Goal: Task Accomplishment & Management: Manage account settings

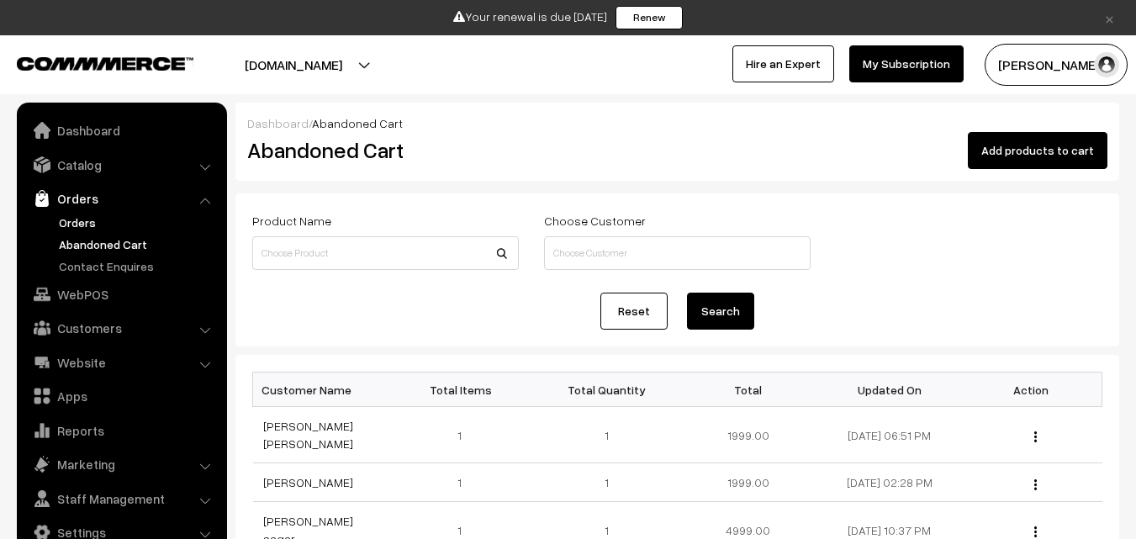
click at [74, 219] on link "Orders" at bounding box center [138, 223] width 167 height 18
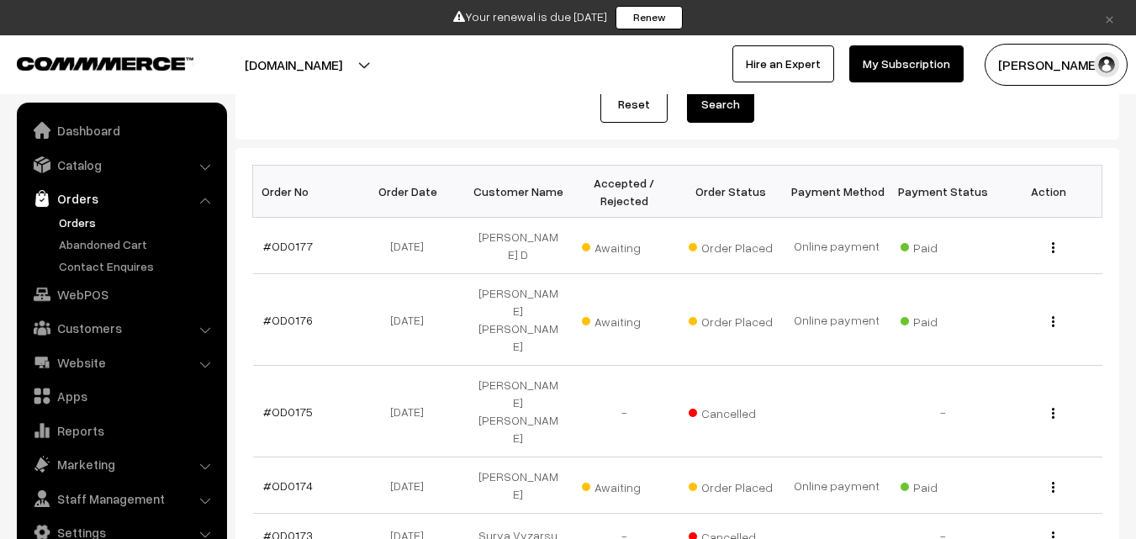
scroll to position [252, 0]
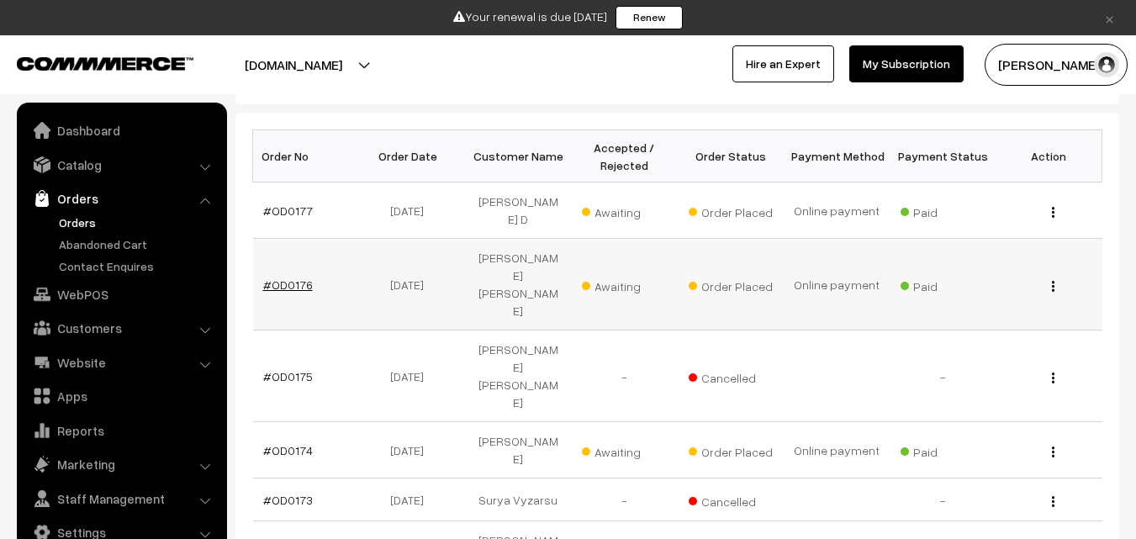
click at [278, 278] on link "#OD0176" at bounding box center [288, 285] width 50 height 14
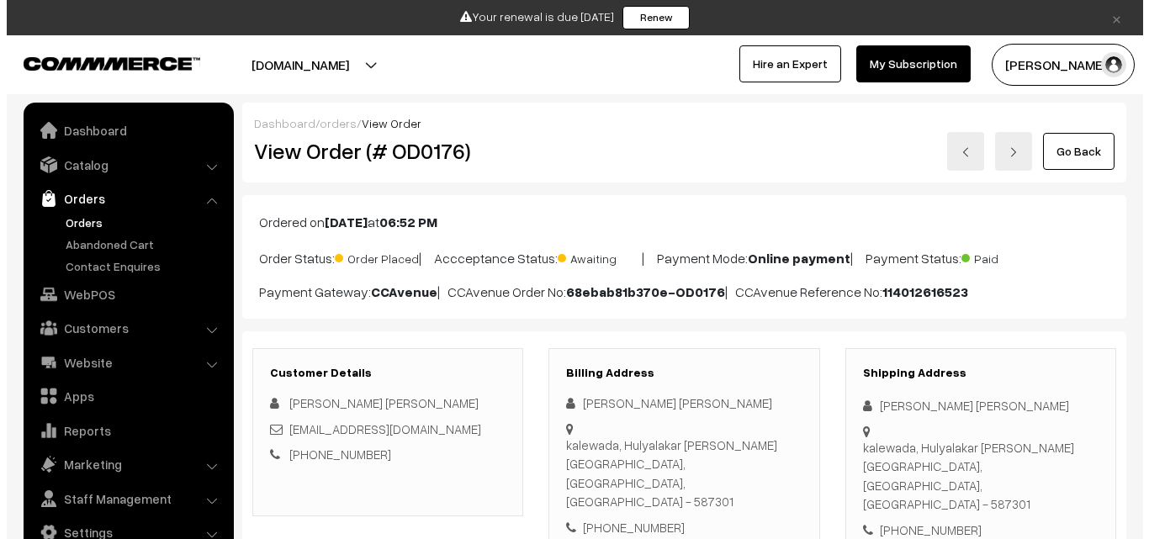
scroll to position [757, 0]
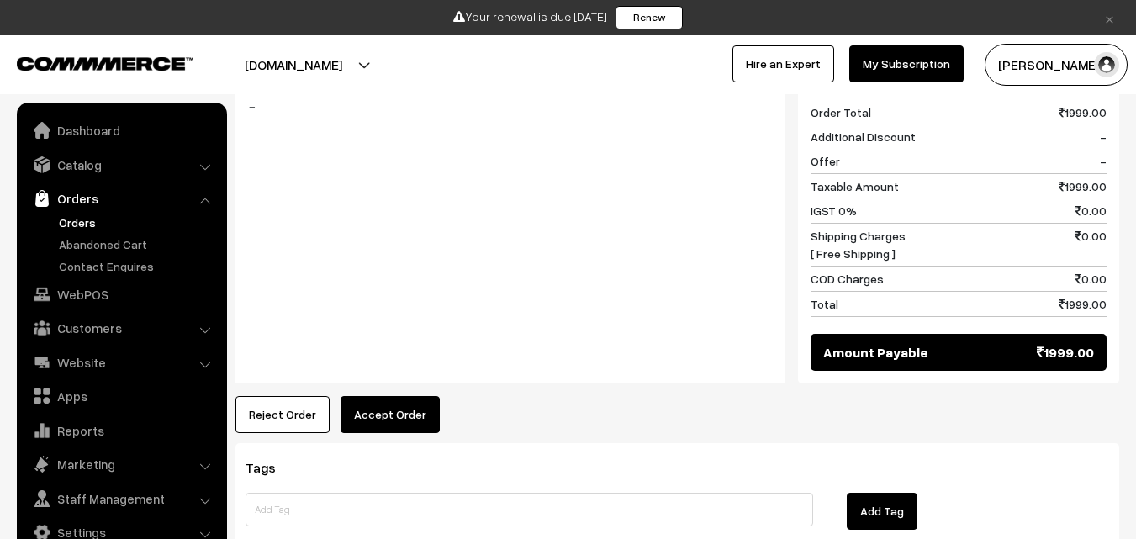
click at [390, 396] on button "Accept Order" at bounding box center [390, 414] width 99 height 37
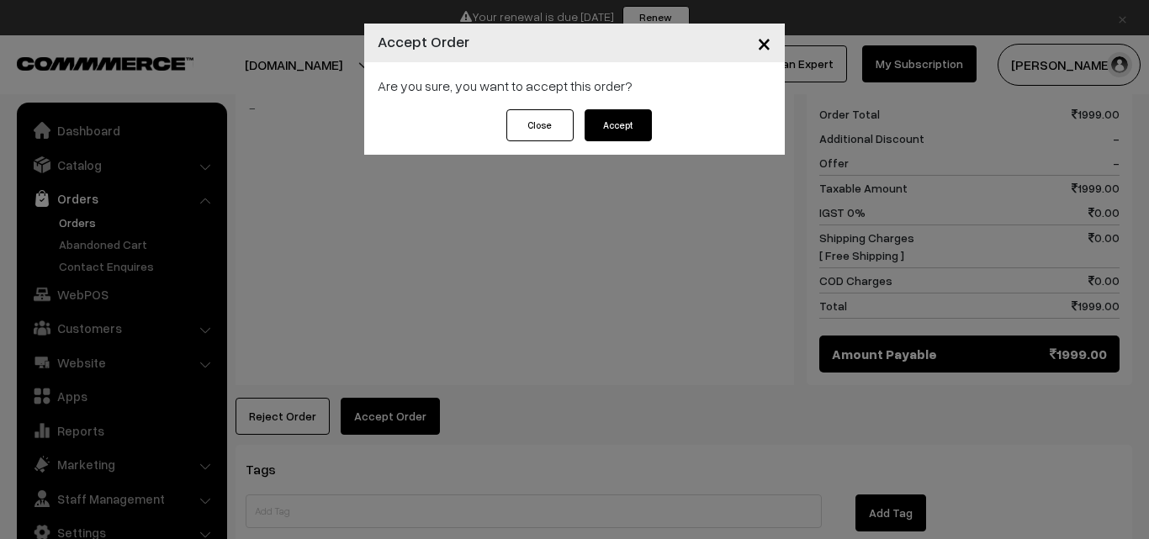
click at [619, 130] on button "Accept" at bounding box center [617, 125] width 67 height 32
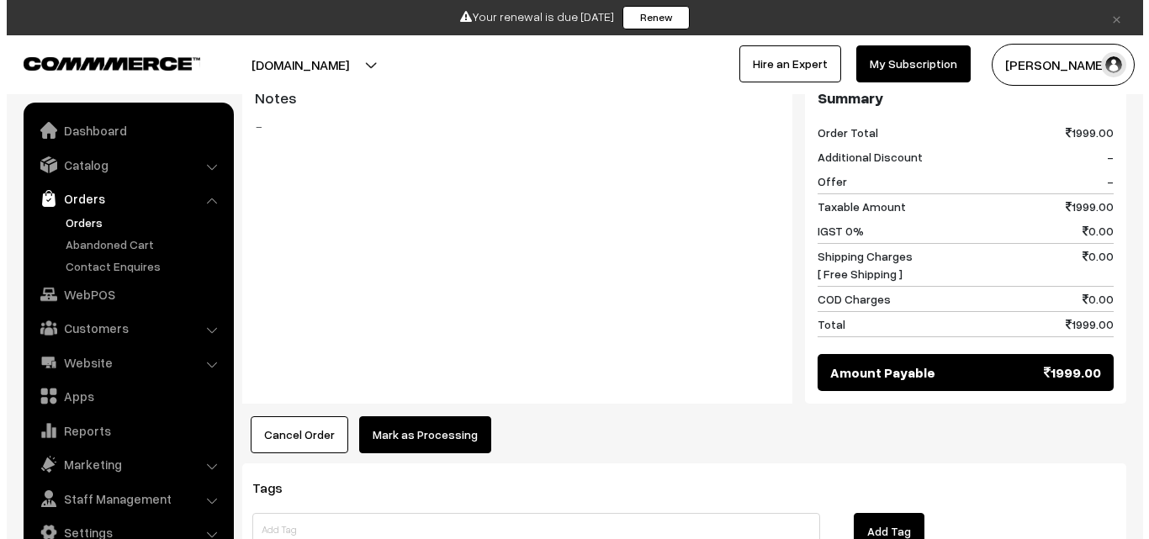
scroll to position [757, 0]
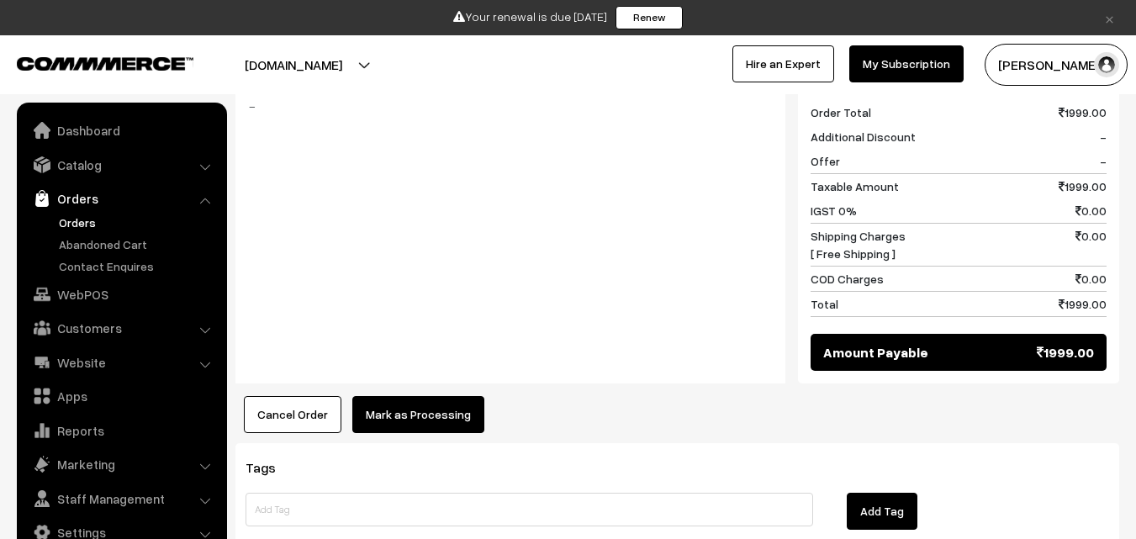
click at [414, 396] on button "Mark as Processing" at bounding box center [418, 414] width 132 height 37
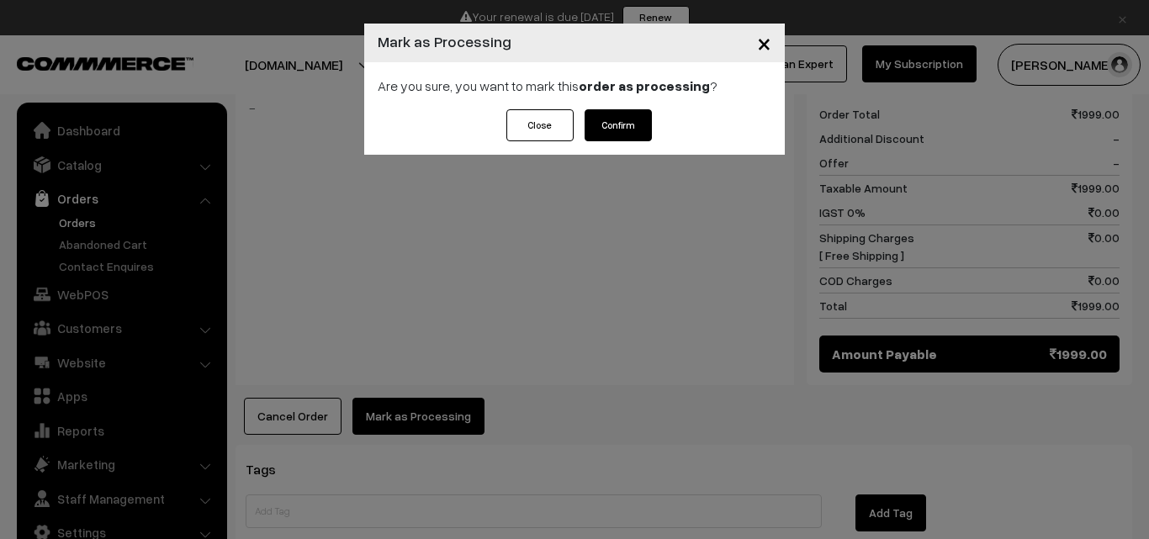
click at [616, 116] on button "Confirm" at bounding box center [617, 125] width 67 height 32
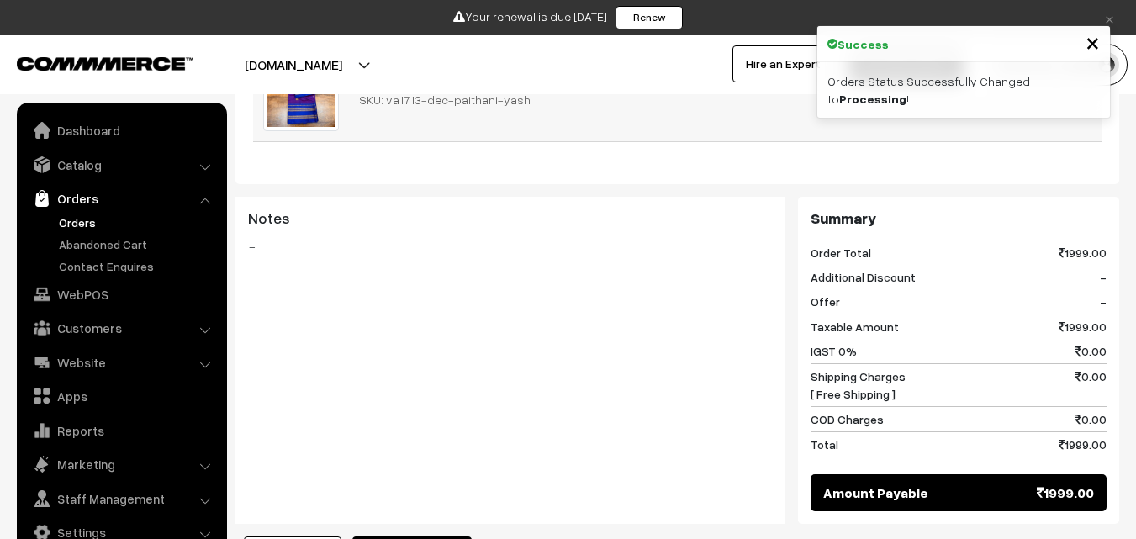
scroll to position [841, 0]
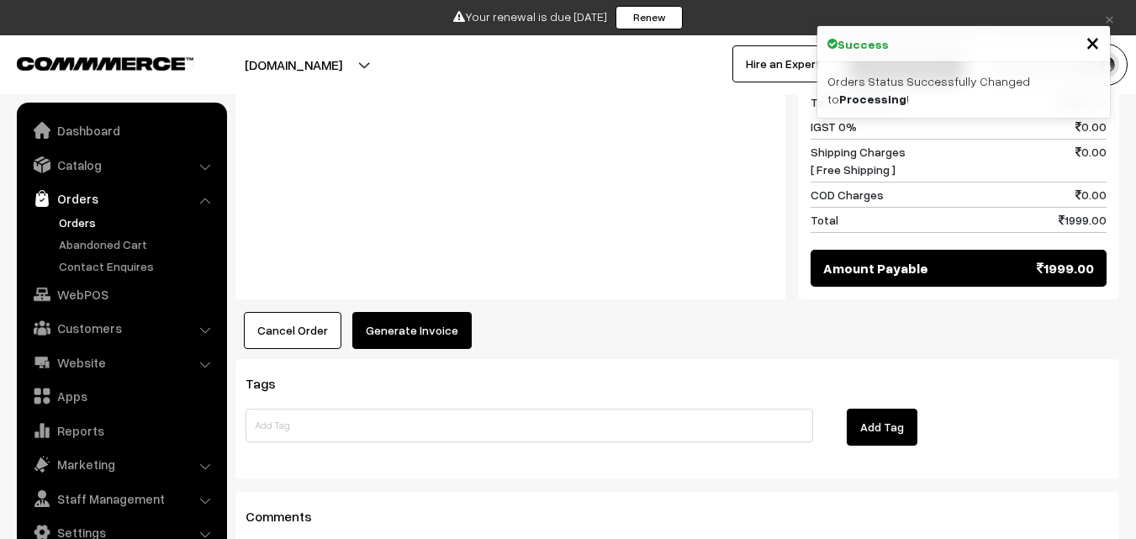
click at [403, 312] on button "Generate Invoice" at bounding box center [411, 330] width 119 height 37
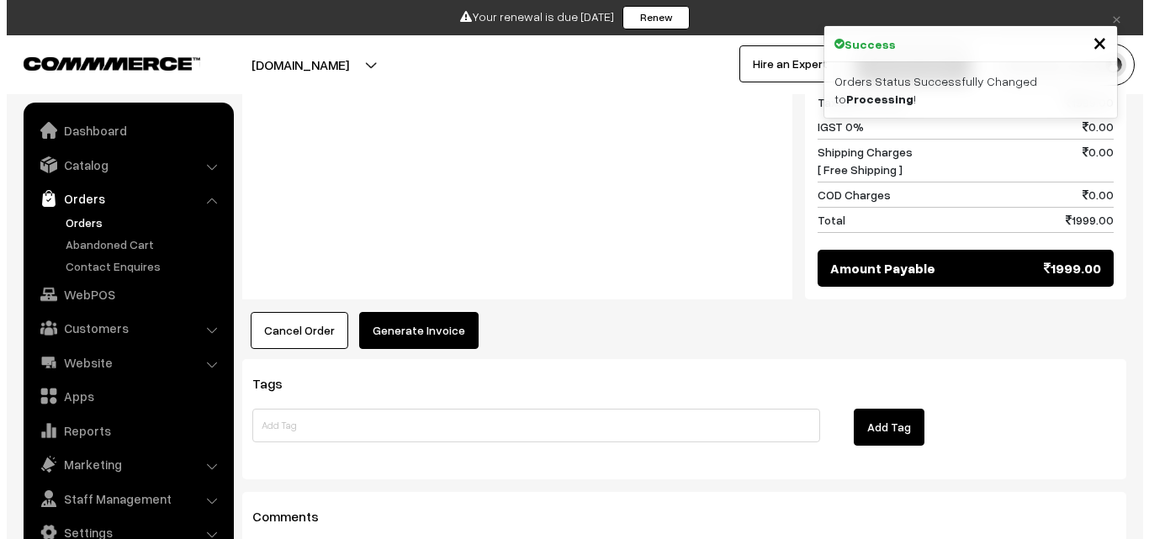
scroll to position [844, 0]
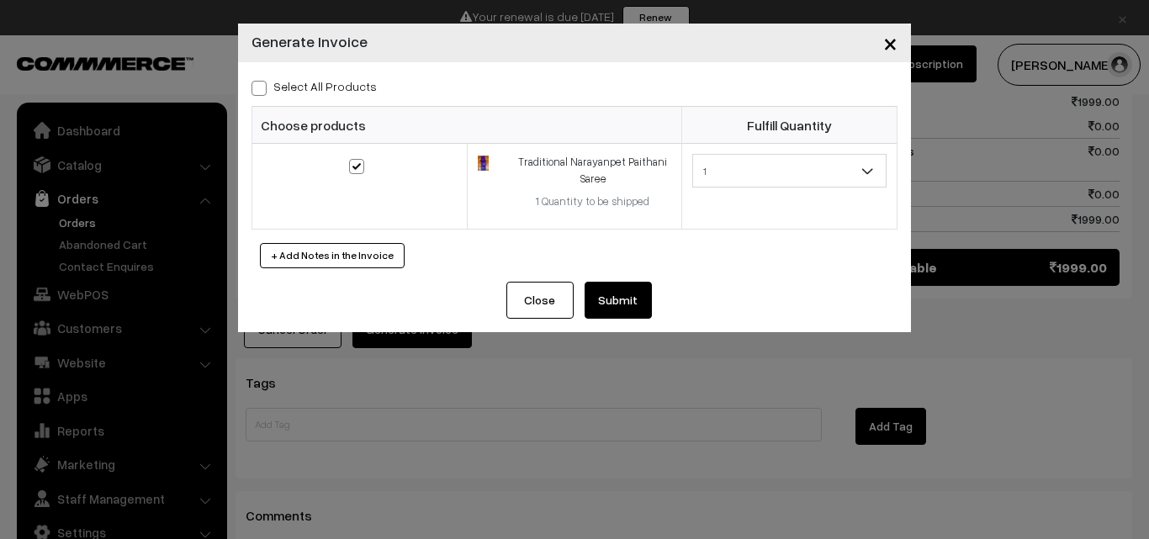
click at [616, 294] on button "Submit" at bounding box center [617, 300] width 67 height 37
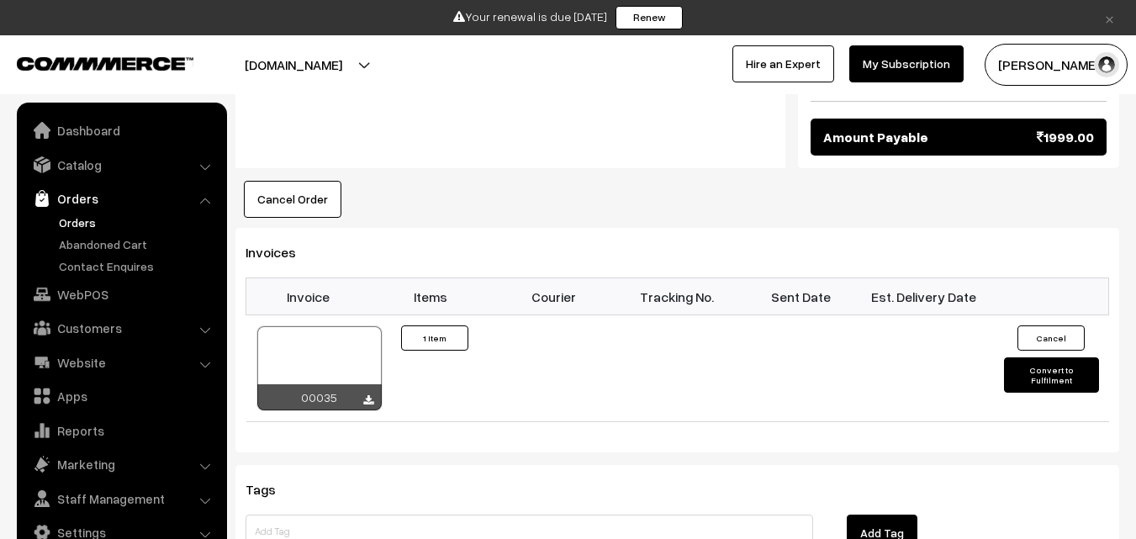
scroll to position [956, 0]
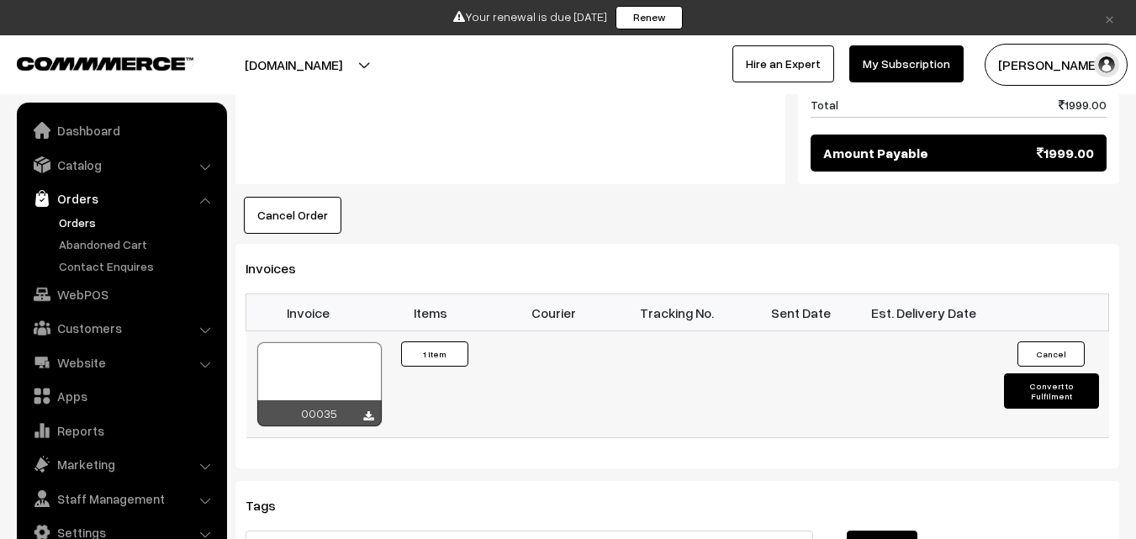
click at [1053, 373] on button "Convert to Fulfilment" at bounding box center [1051, 390] width 95 height 35
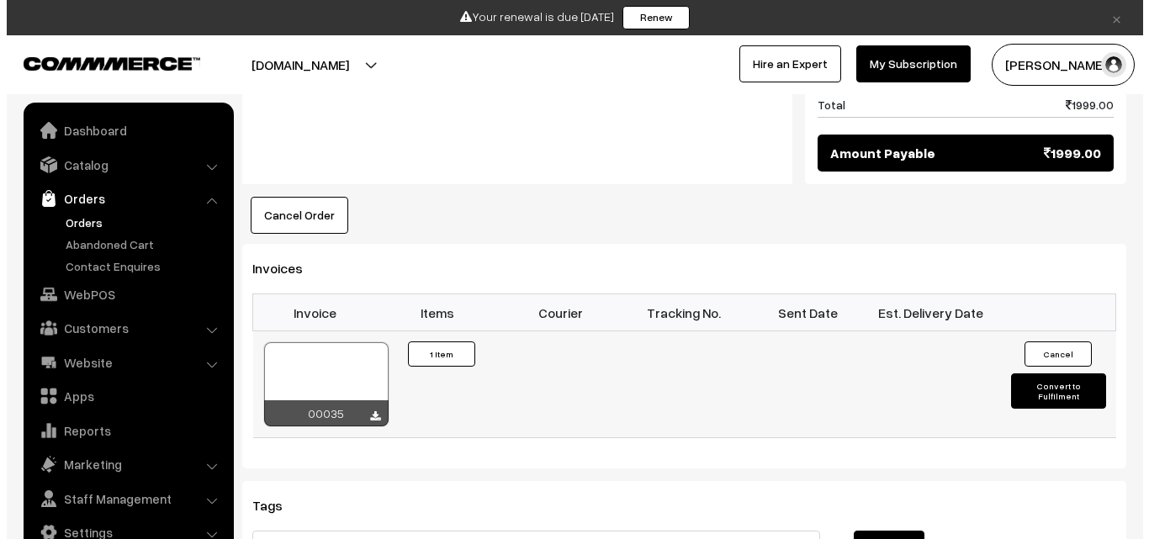
scroll to position [959, 0]
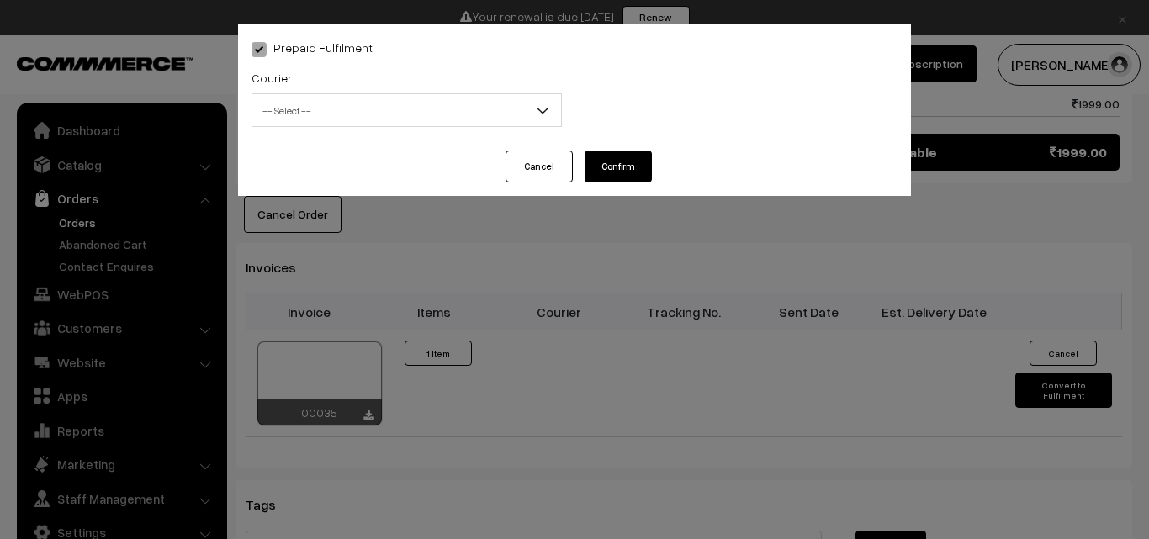
select select "1"
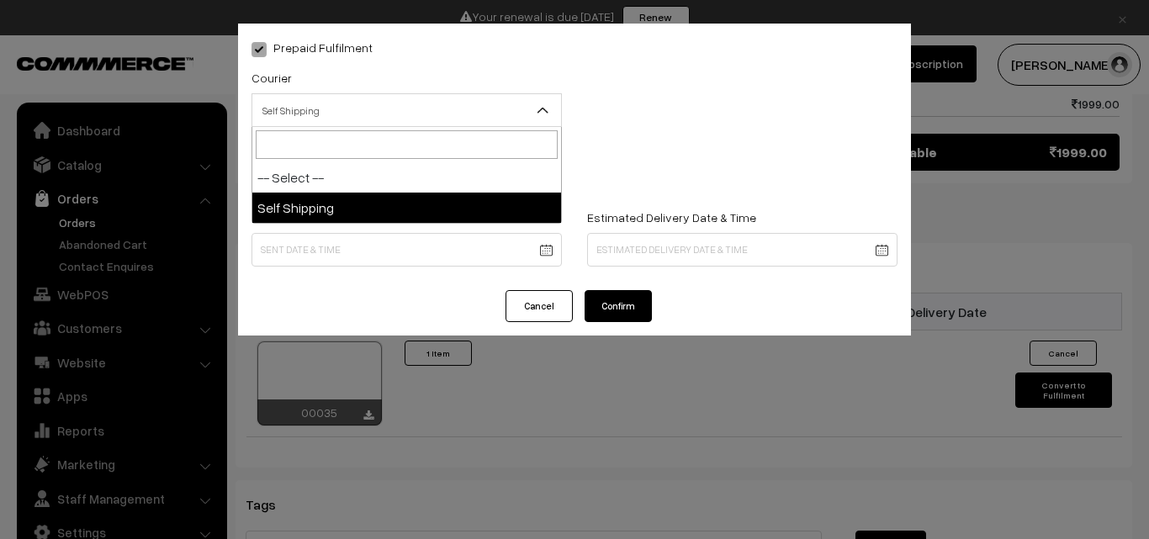
click at [548, 109] on b at bounding box center [542, 110] width 17 height 17
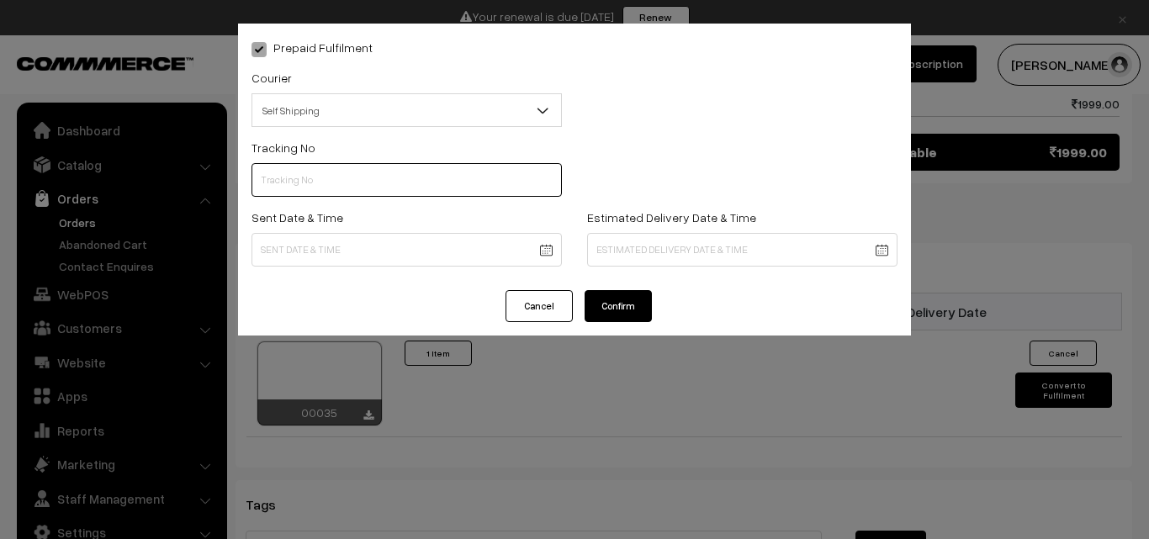
click at [497, 182] on input "text" at bounding box center [406, 180] width 310 height 34
click at [674, 134] on div "Packing Material ( Add new ) -- Select -- -- Select --" at bounding box center [742, 102] width 336 height 70
click at [611, 308] on button "Confirm" at bounding box center [617, 306] width 67 height 32
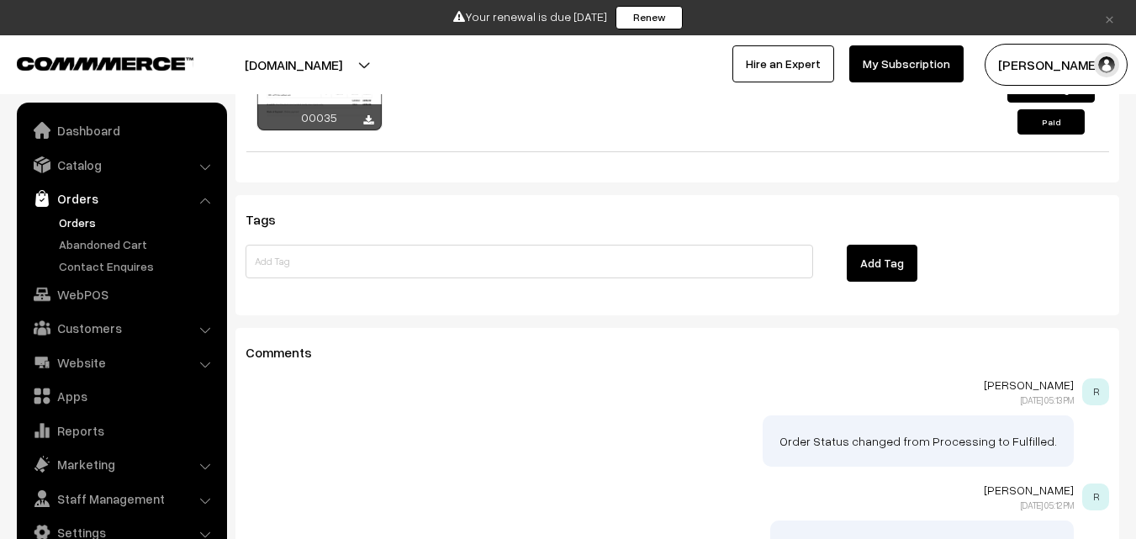
scroll to position [882, 0]
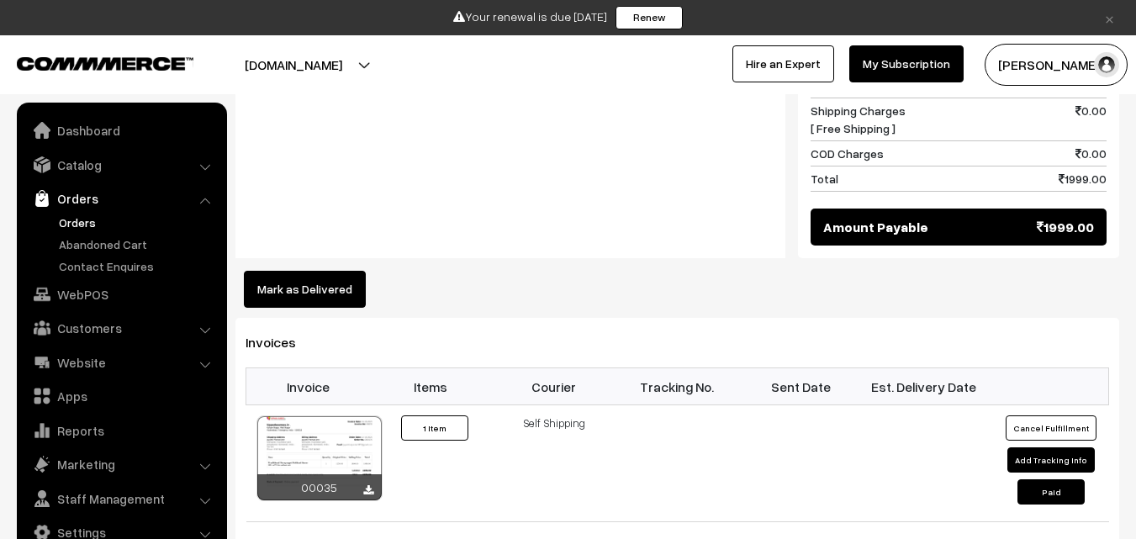
click at [91, 214] on link "Orders" at bounding box center [138, 223] width 167 height 18
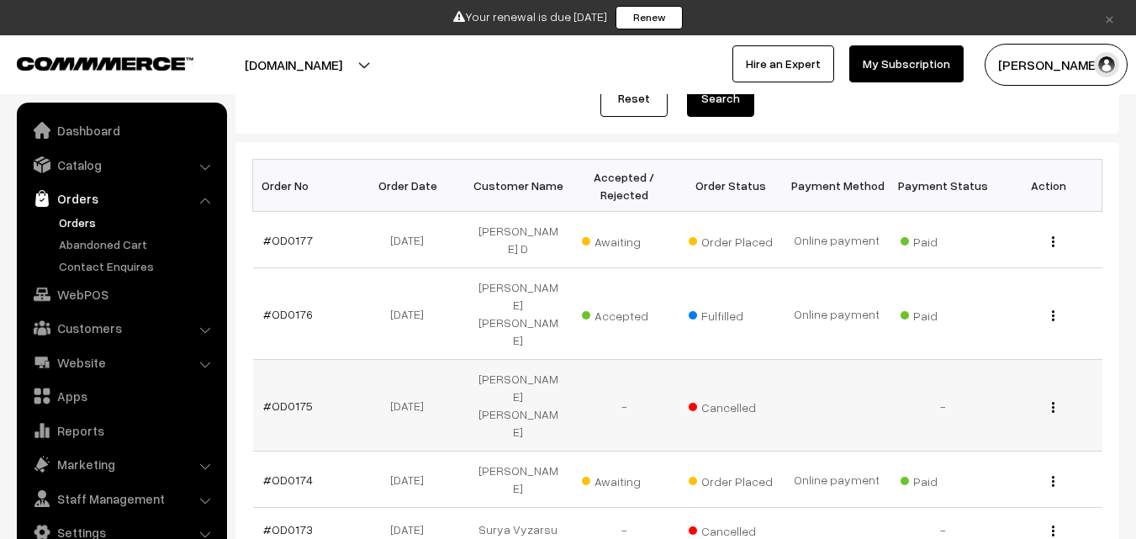
scroll to position [252, 0]
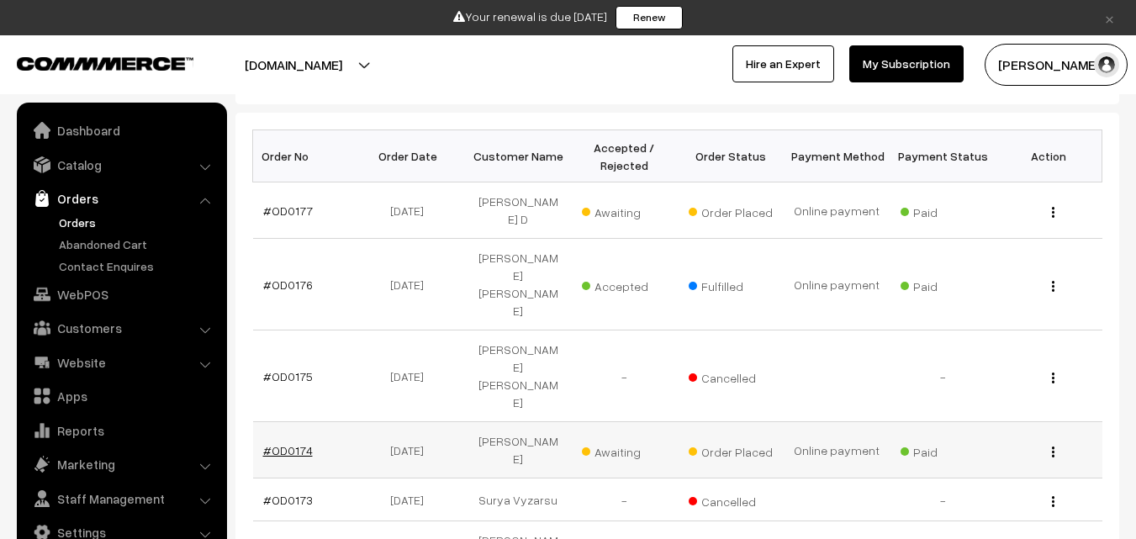
click at [294, 443] on link "#OD0174" at bounding box center [288, 450] width 50 height 14
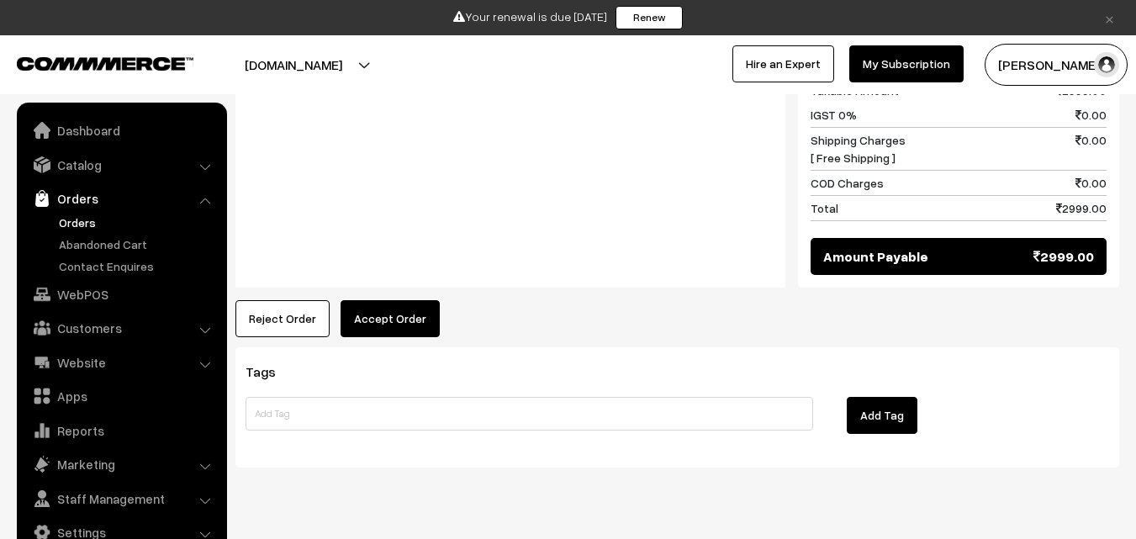
click at [380, 300] on button "Accept Order" at bounding box center [390, 318] width 99 height 37
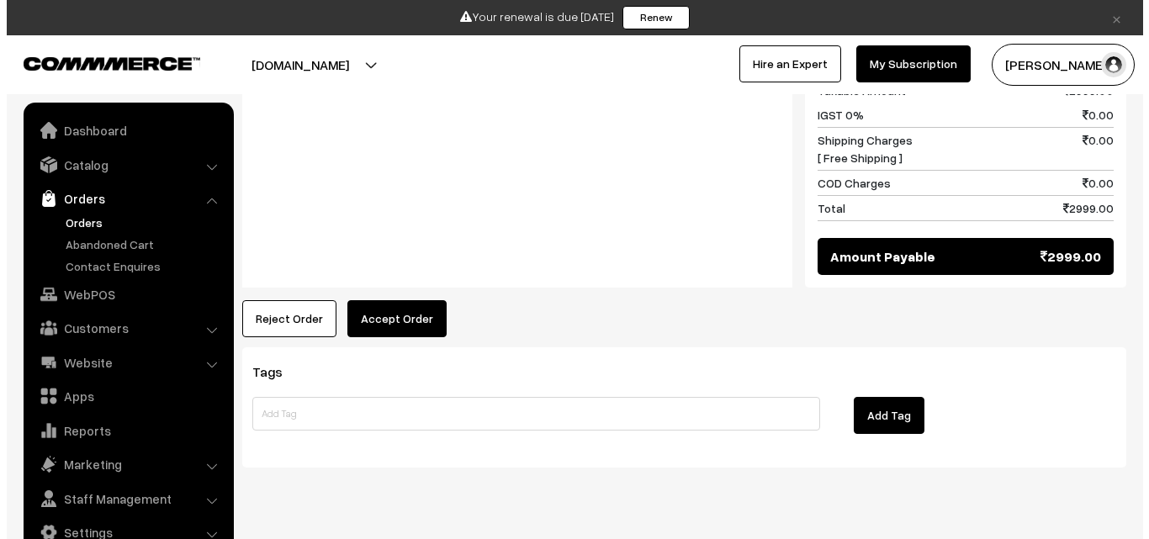
scroll to position [892, 0]
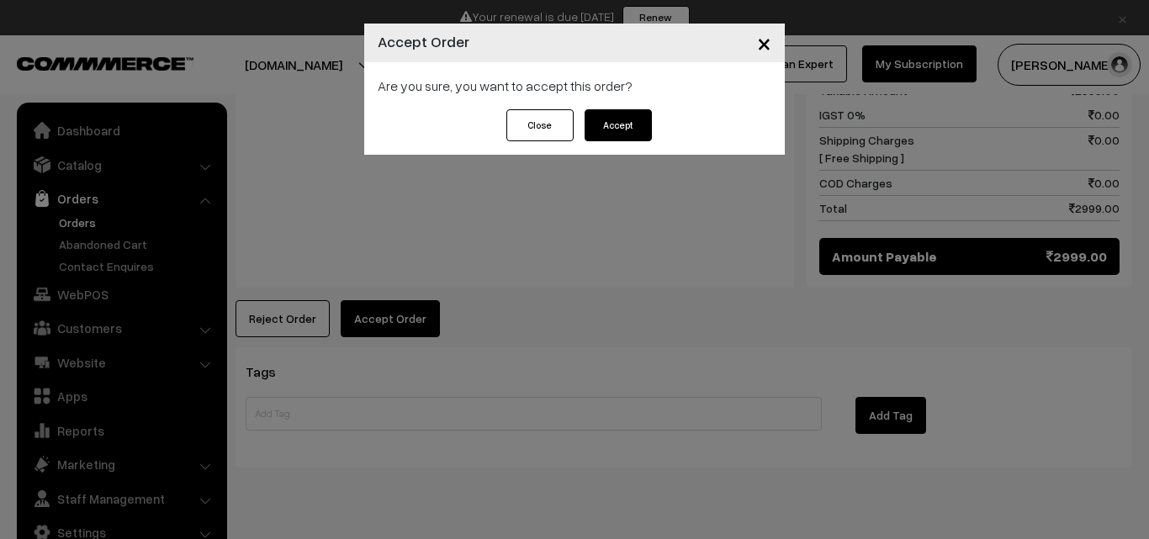
click at [613, 127] on button "Accept" at bounding box center [617, 125] width 67 height 32
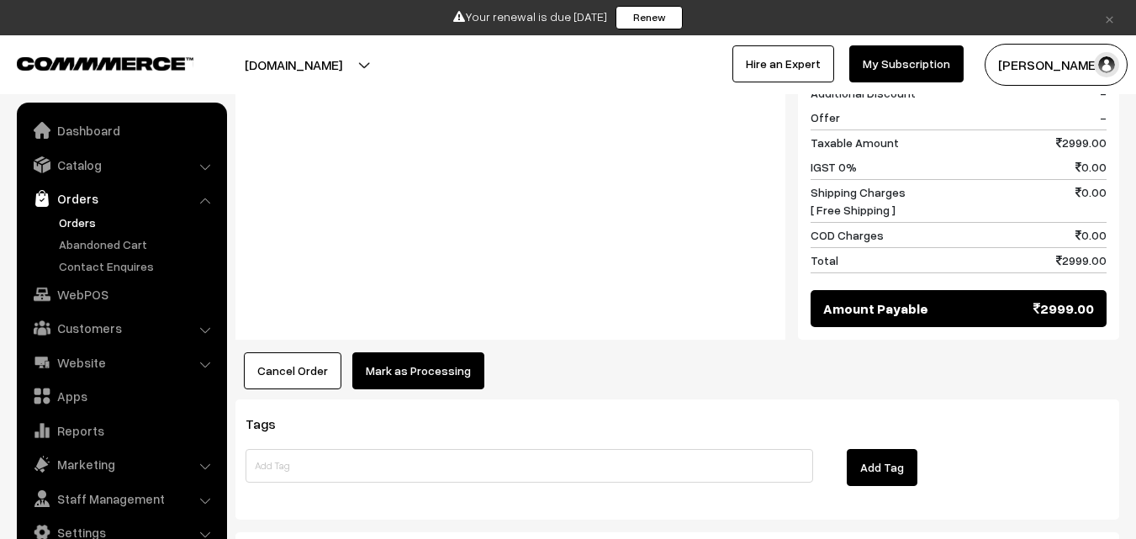
scroll to position [841, 0]
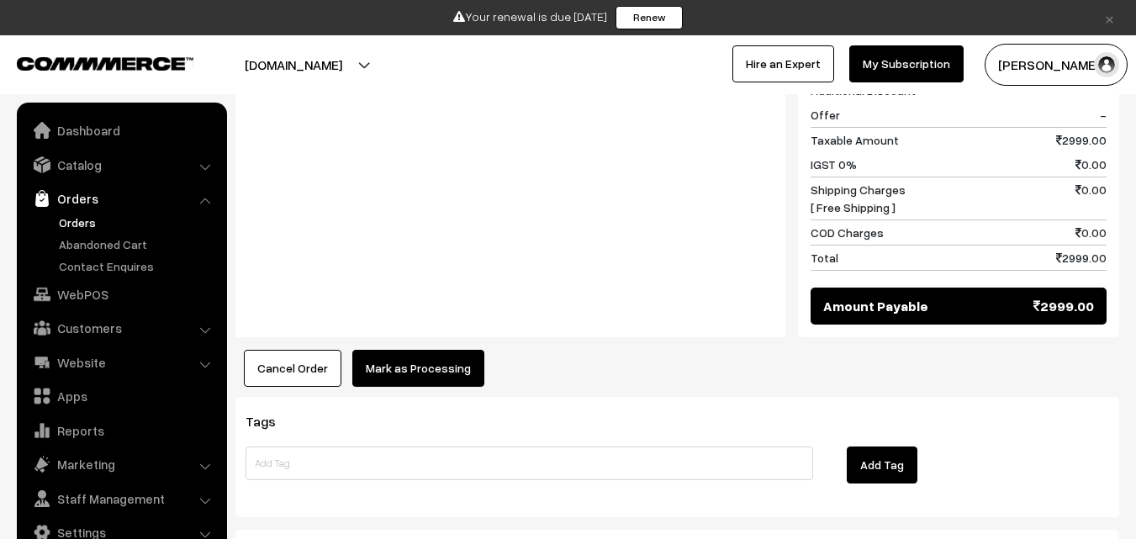
click at [408, 350] on button "Mark as Processing" at bounding box center [418, 368] width 132 height 37
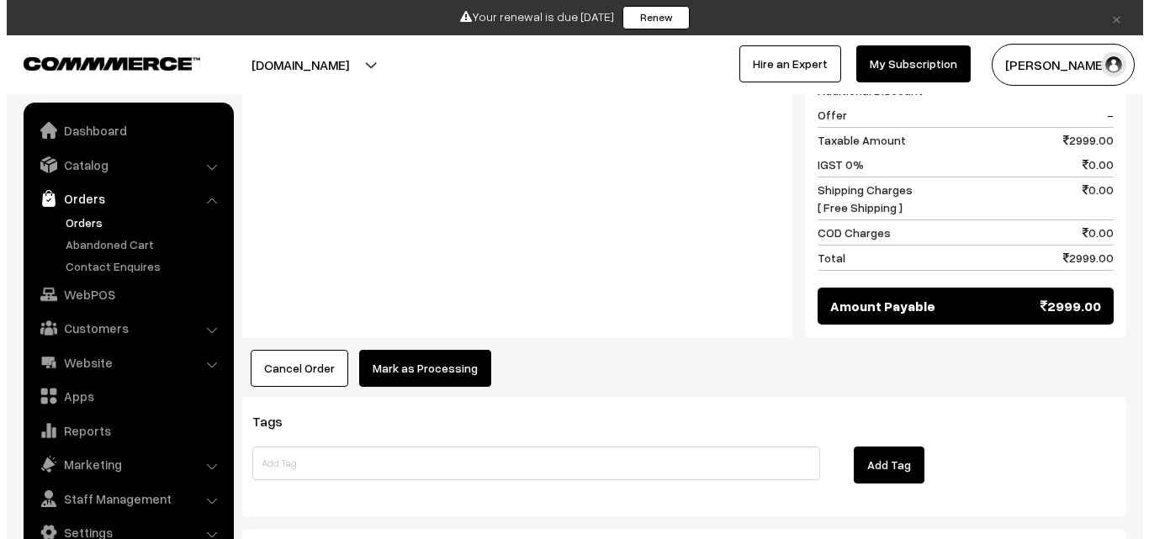
scroll to position [843, 0]
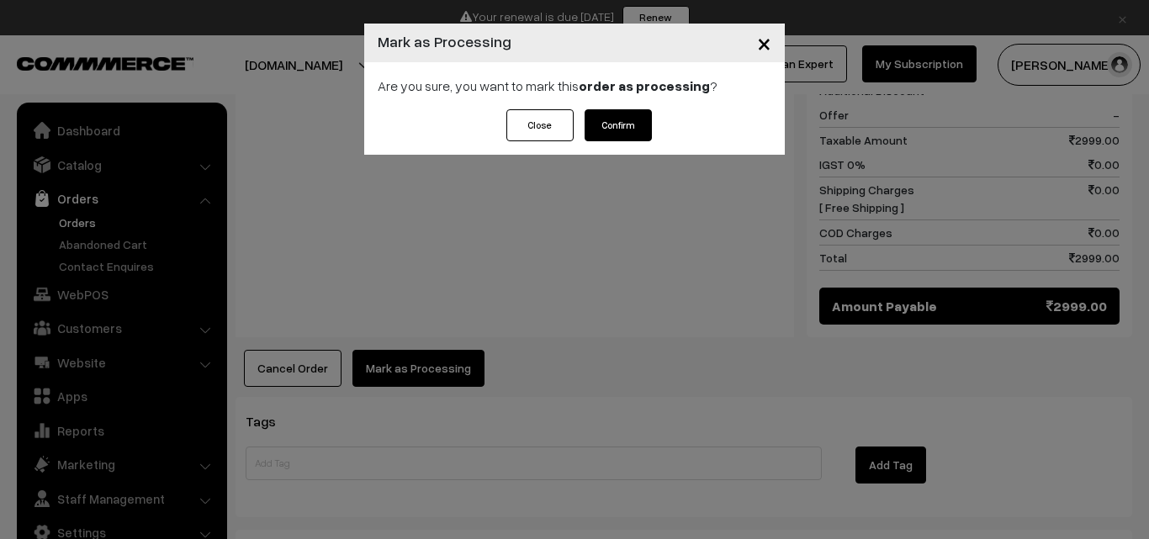
click at [608, 124] on button "Confirm" at bounding box center [617, 125] width 67 height 32
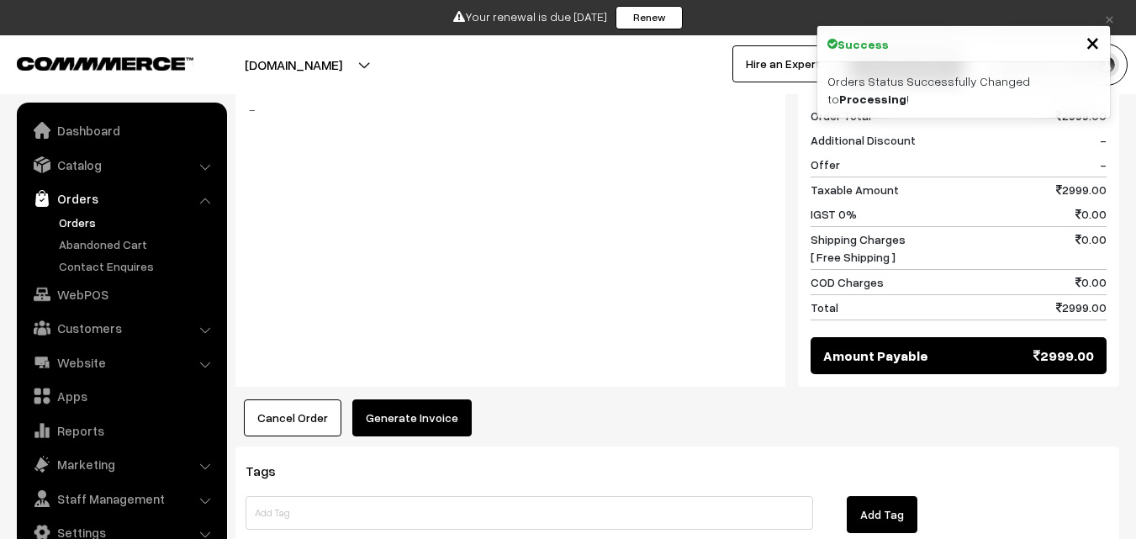
scroll to position [841, 0]
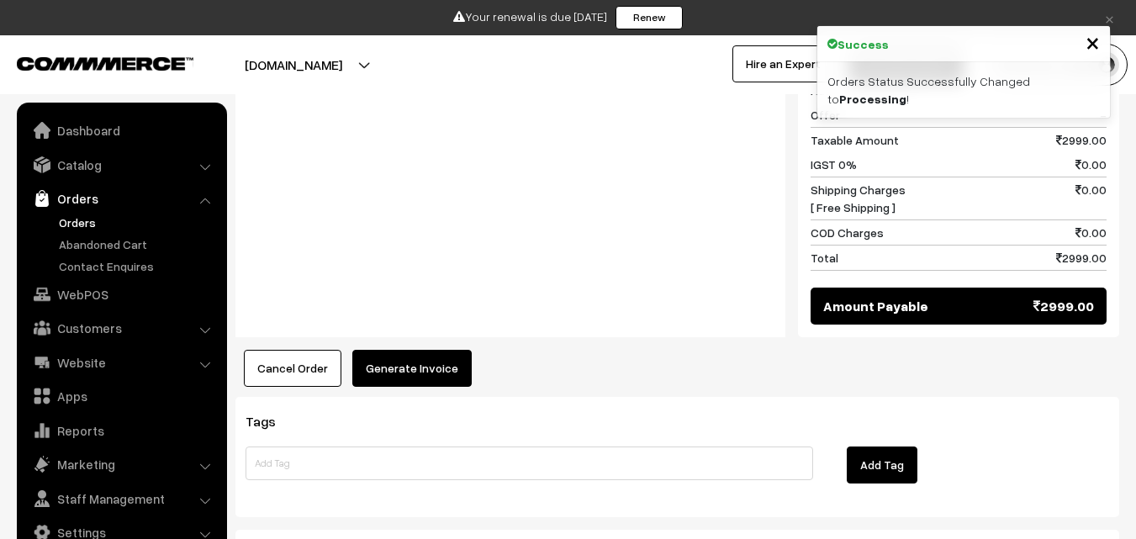
click at [437, 350] on button "Generate Invoice" at bounding box center [411, 368] width 119 height 37
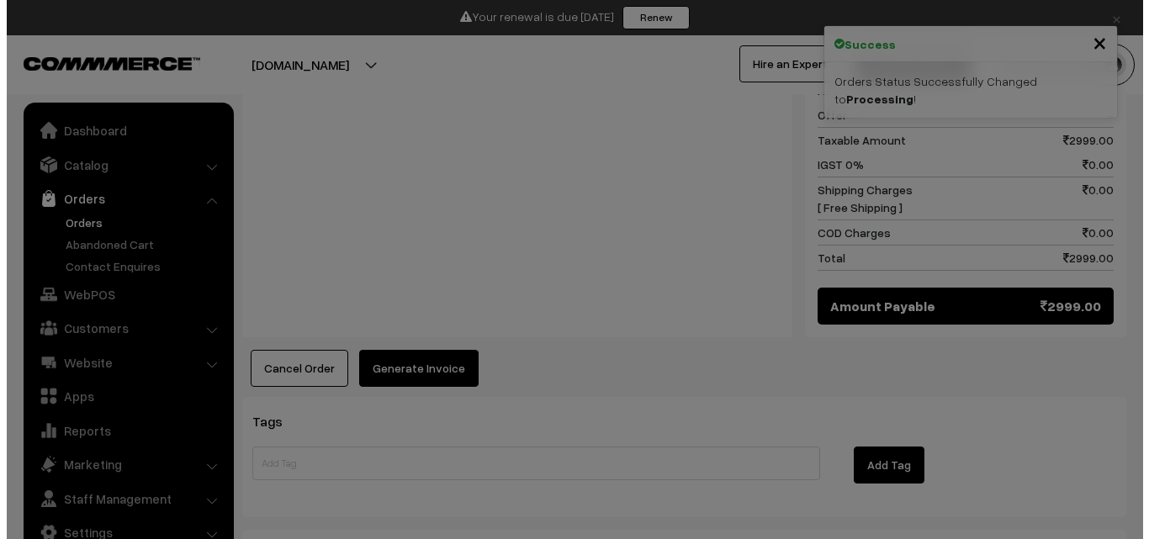
scroll to position [843, 0]
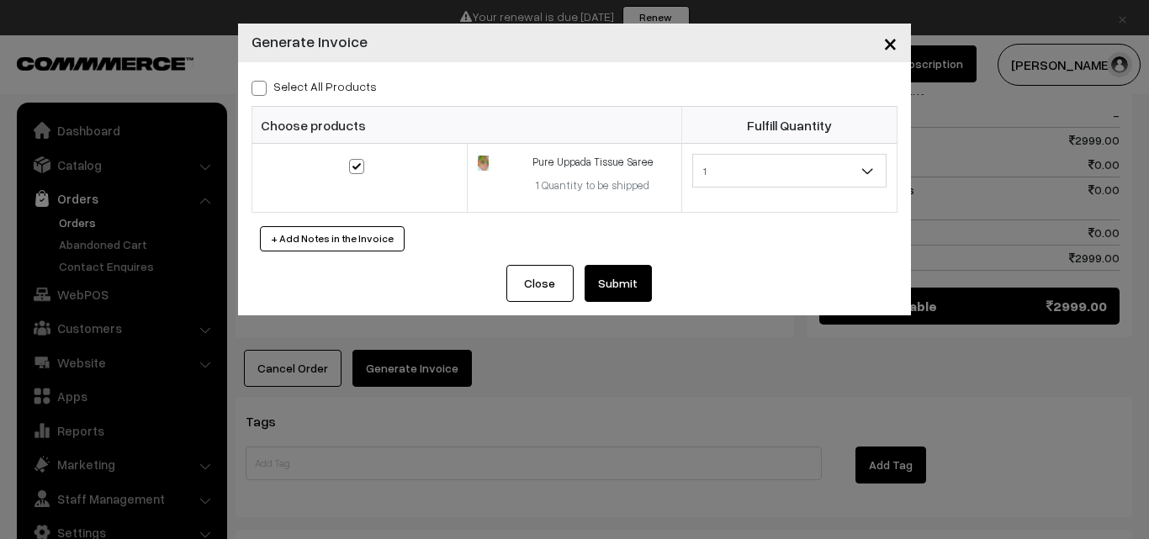
click at [642, 283] on button "Submit" at bounding box center [617, 283] width 67 height 37
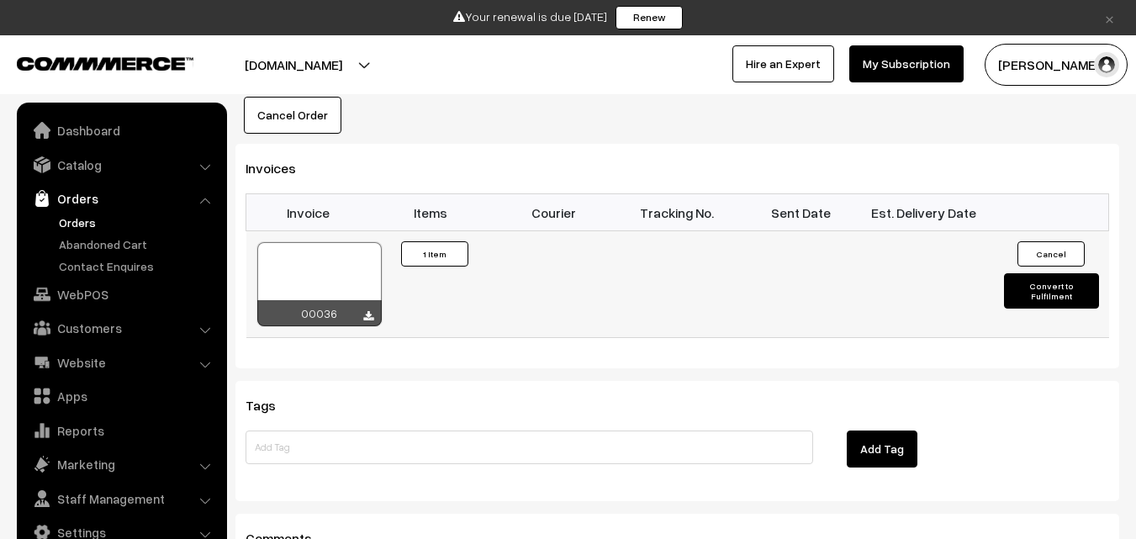
click at [1069, 273] on button "Convert to Fulfilment" at bounding box center [1051, 290] width 95 height 35
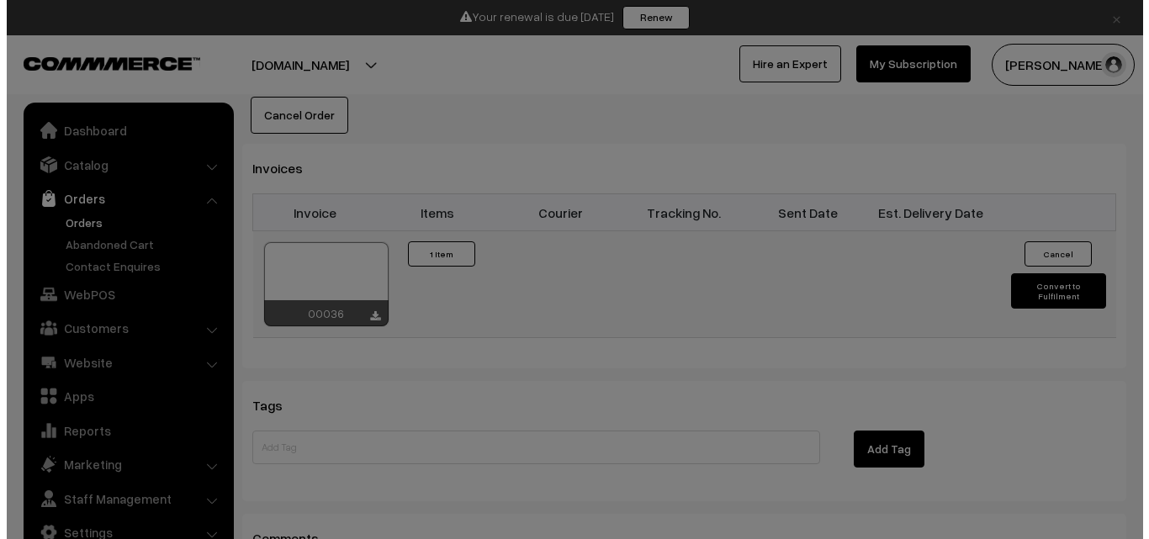
scroll to position [1096, 0]
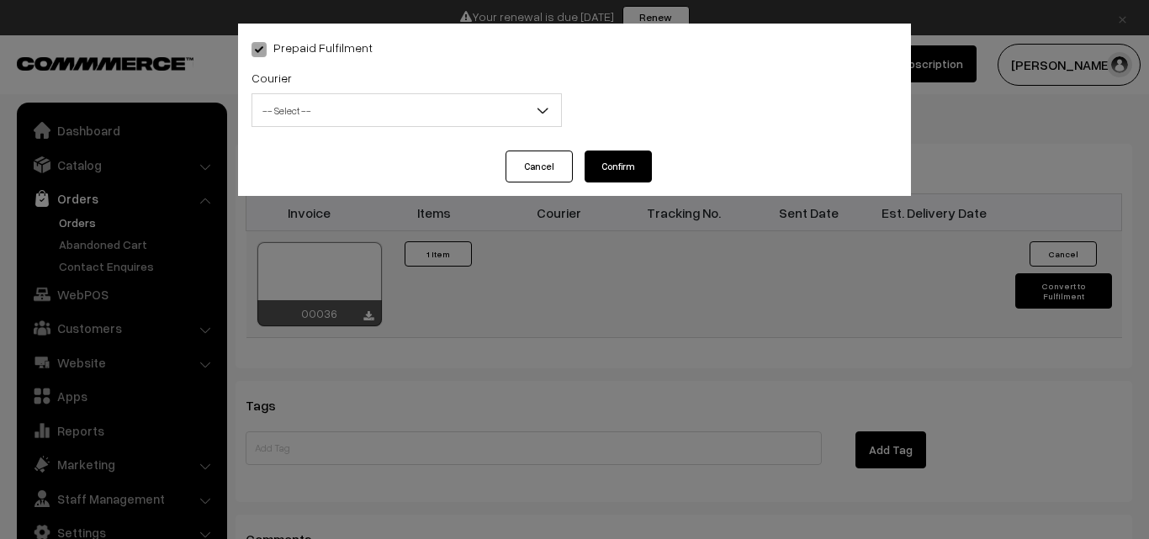
select select "1"
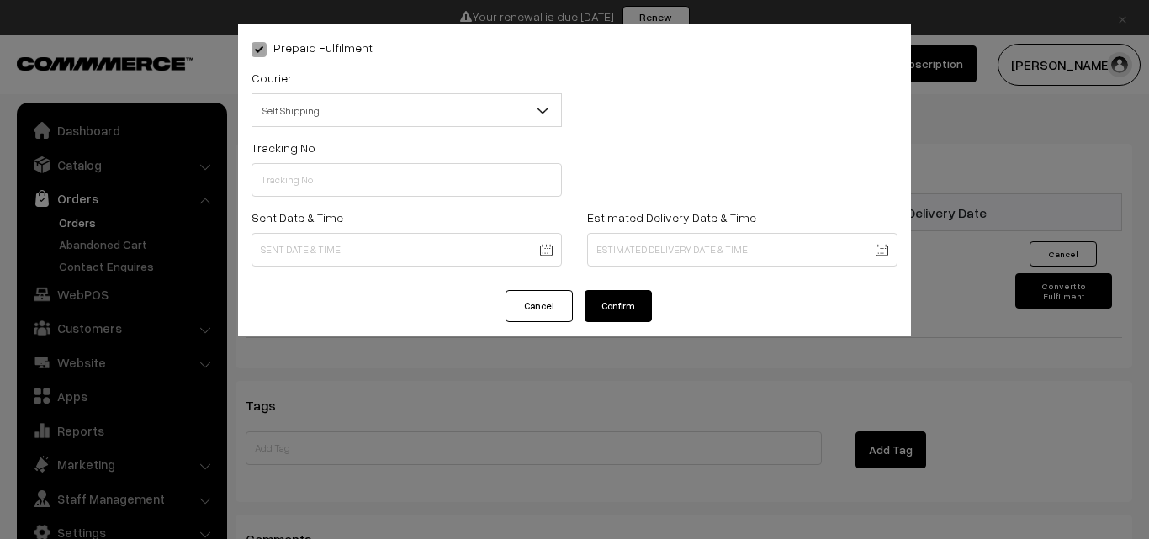
click at [632, 295] on button "Confirm" at bounding box center [617, 306] width 67 height 32
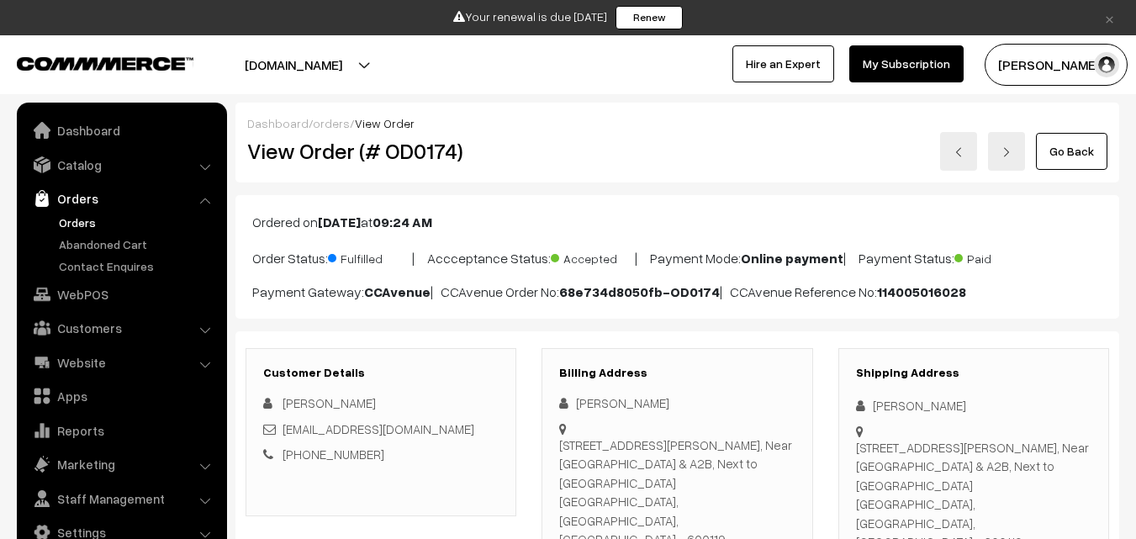
scroll to position [1096, 0]
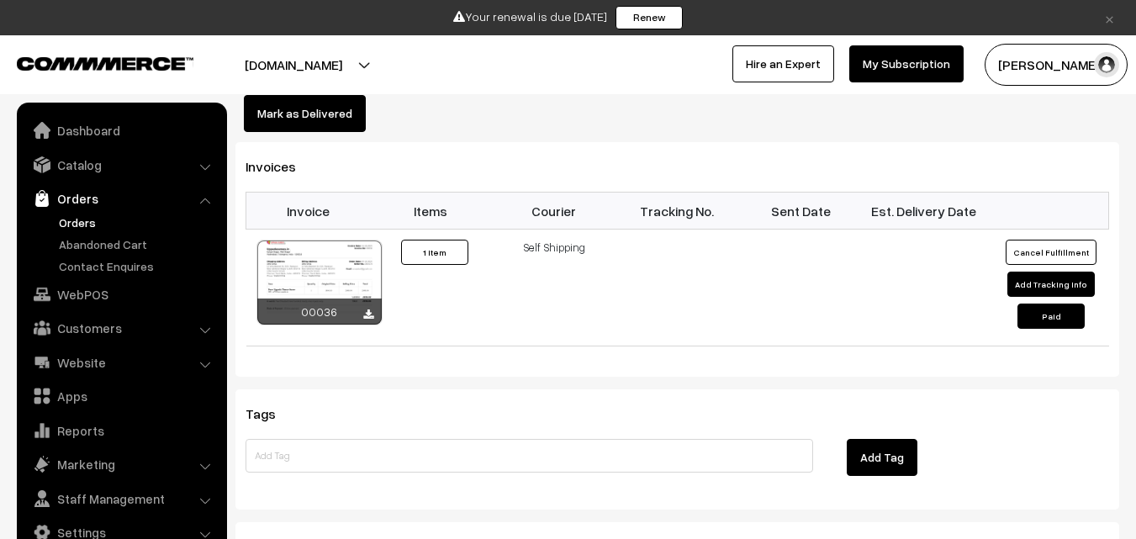
click at [85, 225] on link "Orders" at bounding box center [138, 223] width 167 height 18
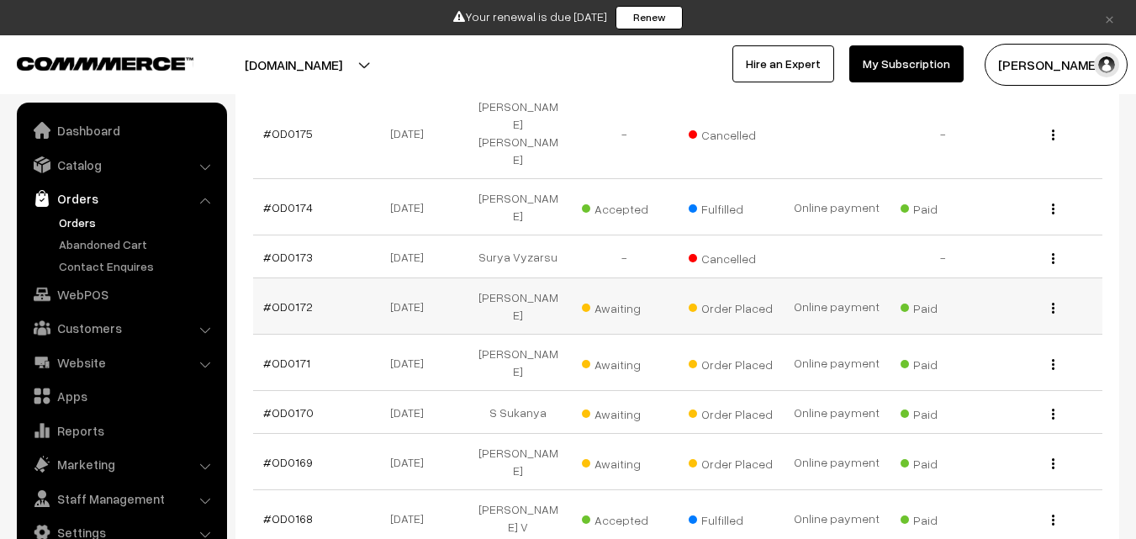
scroll to position [505, 0]
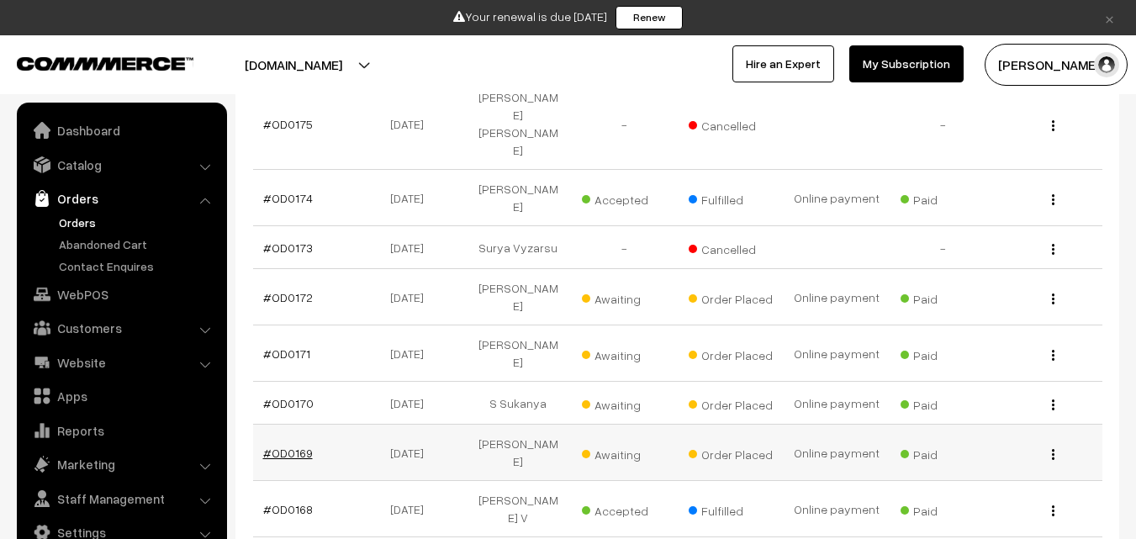
click at [287, 446] on link "#OD0169" at bounding box center [288, 453] width 50 height 14
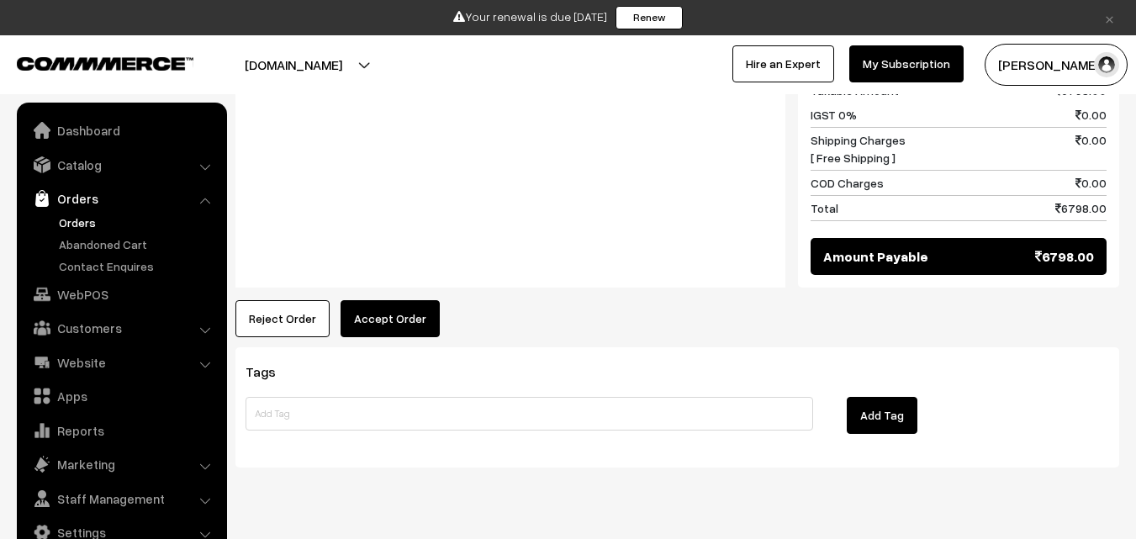
click at [363, 300] on button "Accept Order" at bounding box center [390, 318] width 99 height 37
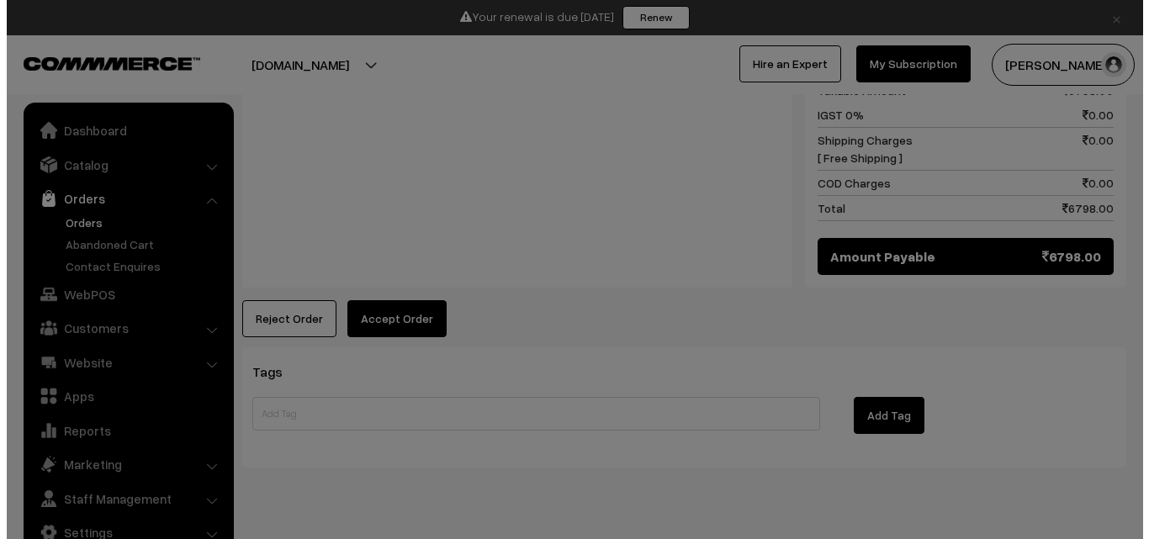
scroll to position [996, 0]
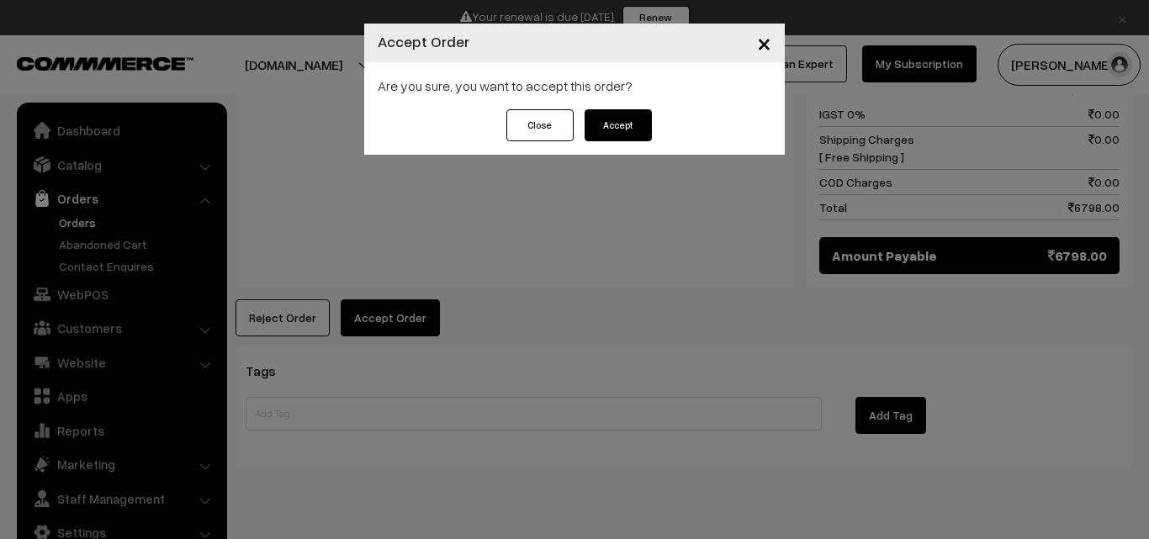
click at [627, 126] on button "Accept" at bounding box center [617, 125] width 67 height 32
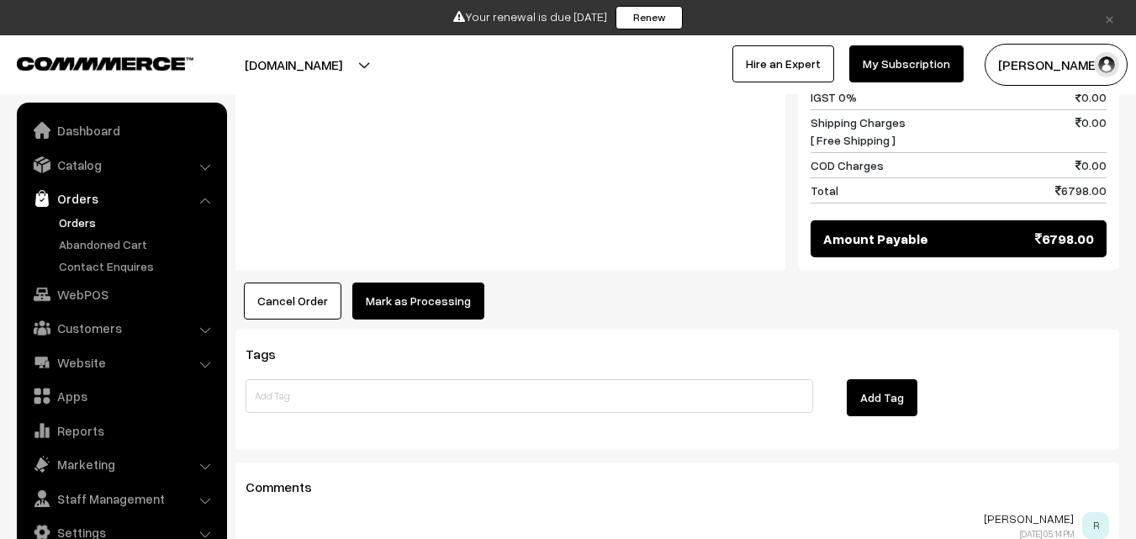
click at [431, 283] on button "Mark as Processing" at bounding box center [418, 301] width 132 height 37
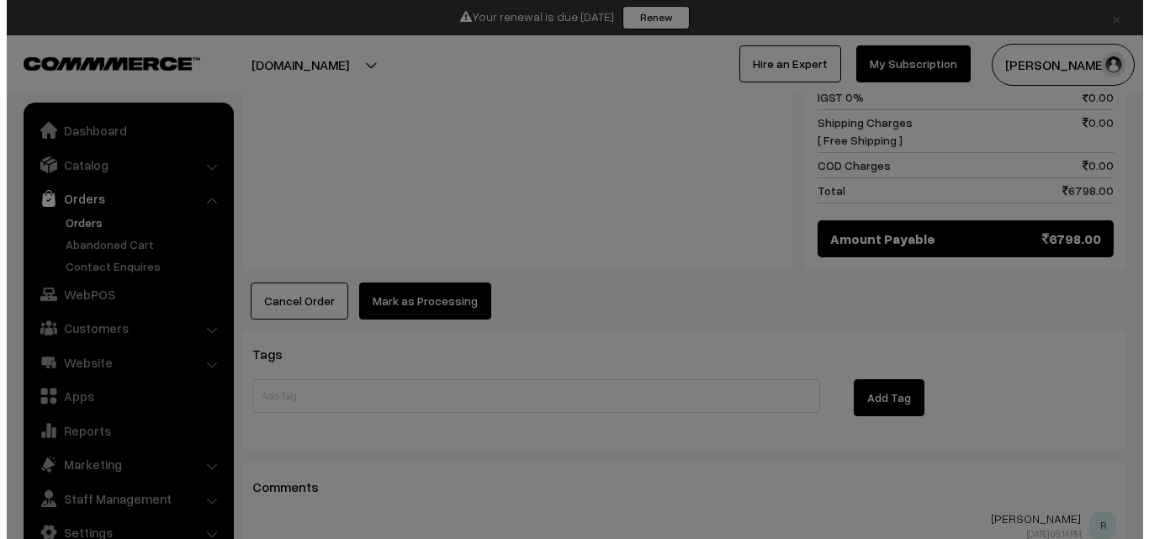
scroll to position [1013, 0]
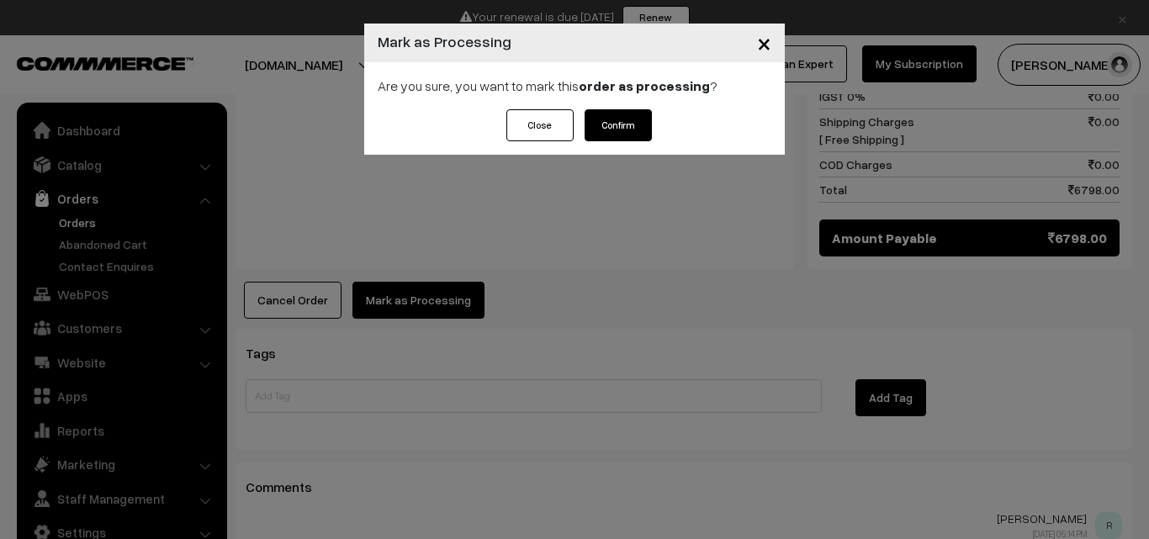
click at [616, 127] on button "Confirm" at bounding box center [617, 125] width 67 height 32
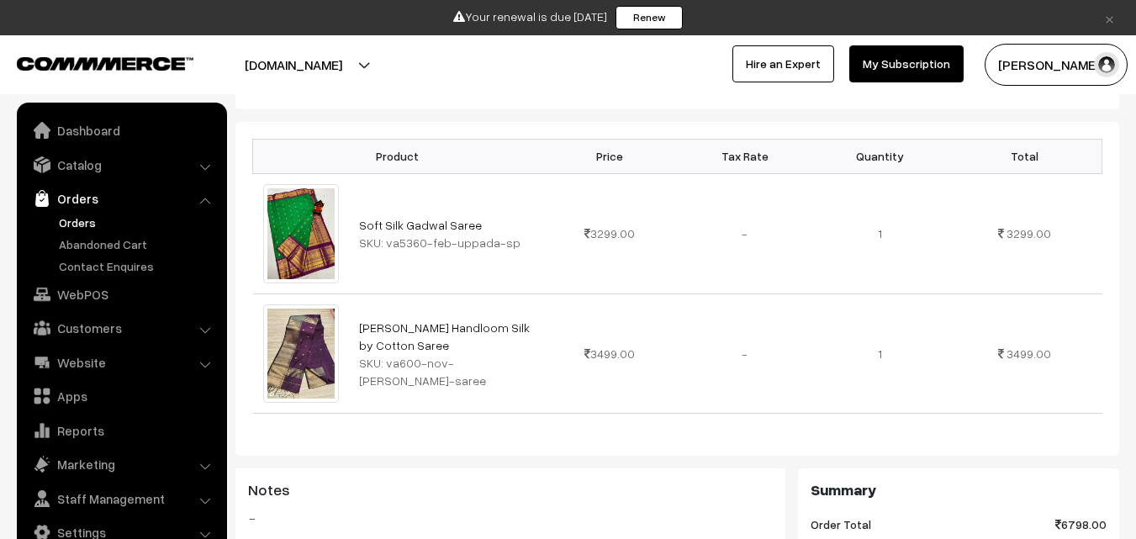
scroll to position [757, 0]
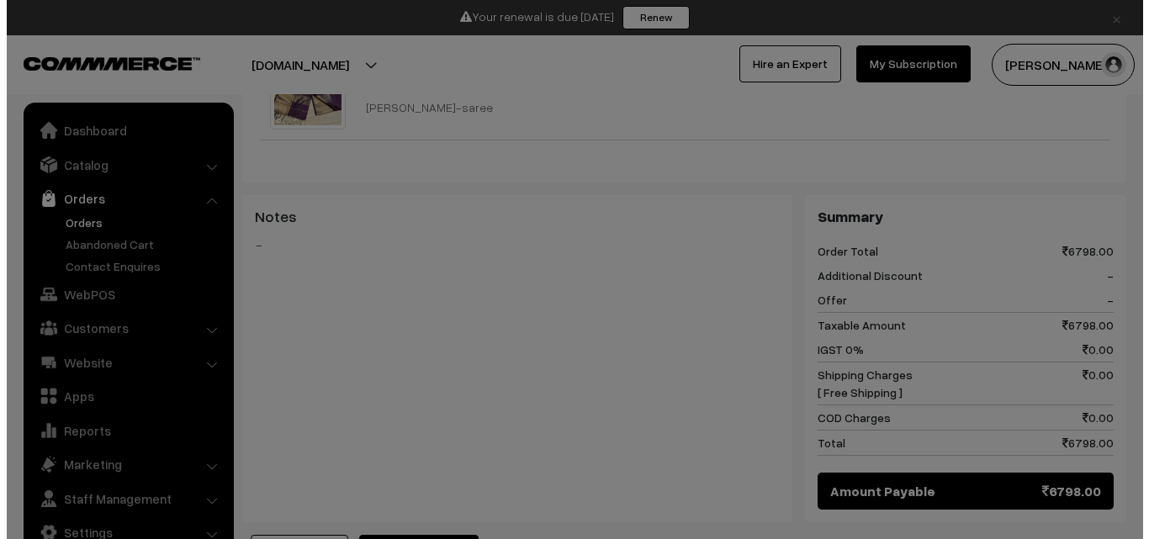
scroll to position [759, 0]
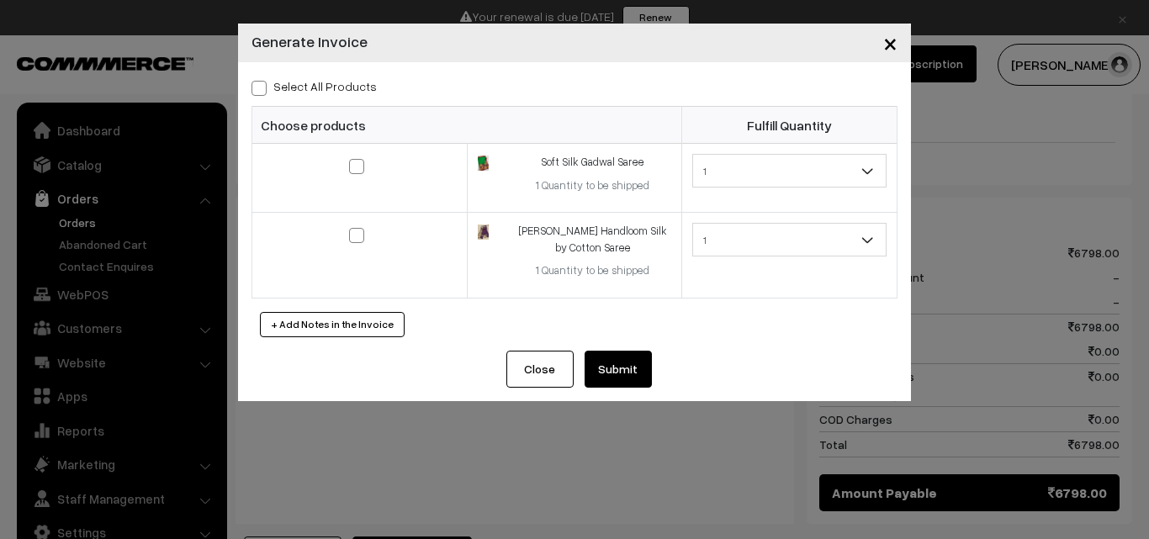
click at [601, 377] on button "Submit" at bounding box center [617, 369] width 67 height 37
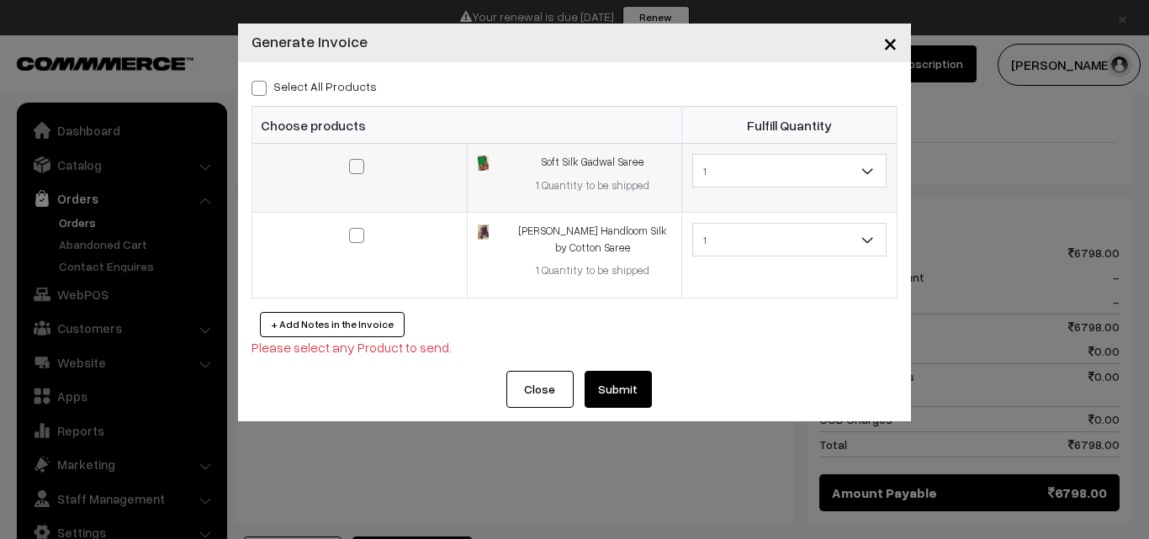
drag, startPoint x: 357, startPoint y: 167, endPoint x: 357, endPoint y: 198, distance: 32.0
click at [357, 166] on span at bounding box center [356, 166] width 15 height 15
click at [352, 161] on input "checkbox" at bounding box center [346, 155] width 11 height 11
checkbox input "true"
click at [352, 235] on span at bounding box center [356, 235] width 15 height 15
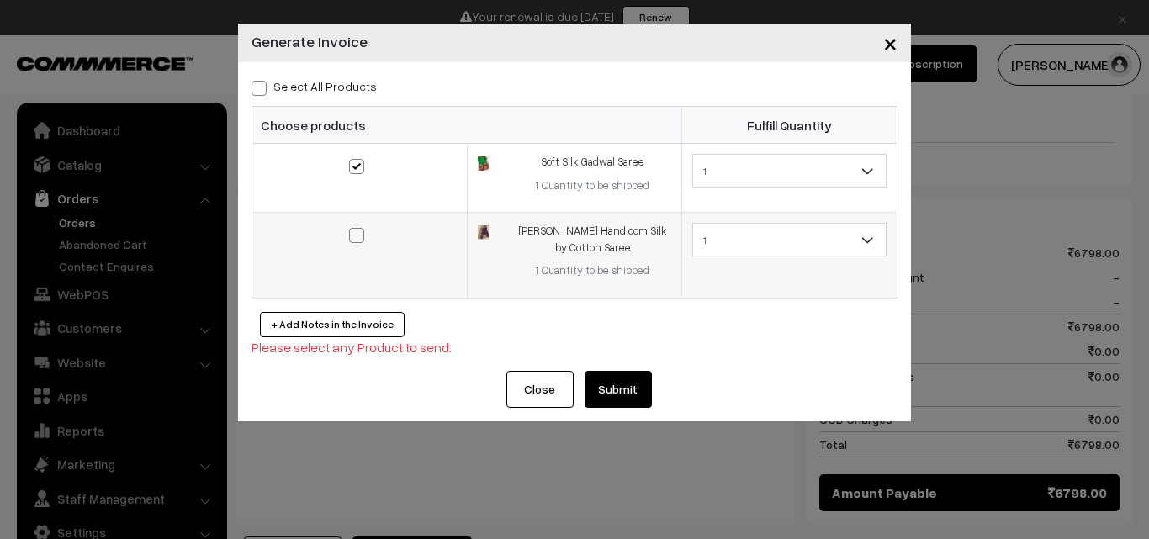
click at [352, 230] on input "checkbox" at bounding box center [346, 224] width 11 height 11
checkbox input "true"
click at [603, 384] on button "Submit" at bounding box center [617, 389] width 67 height 37
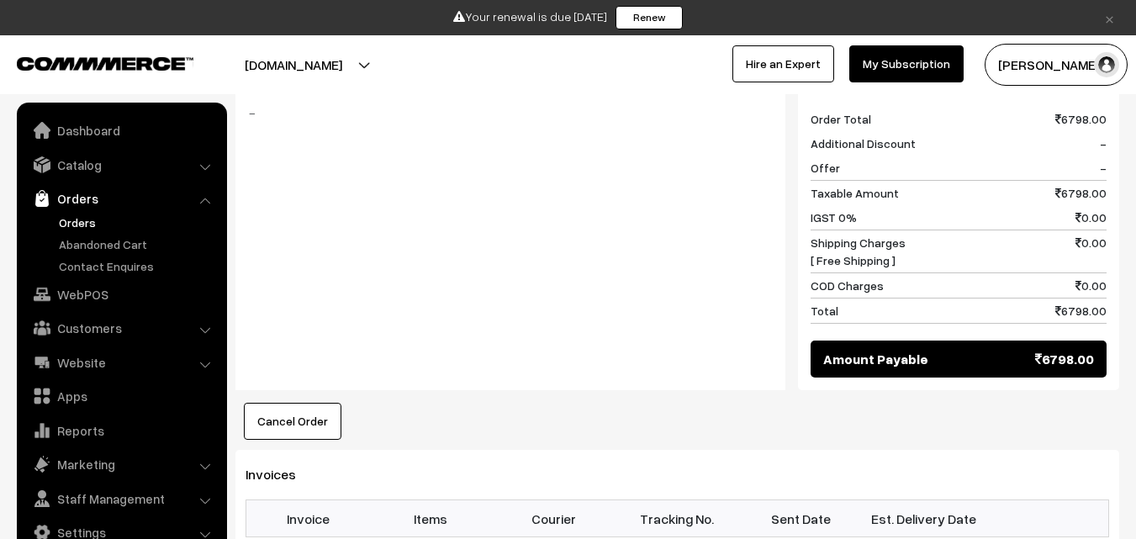
scroll to position [1093, 0]
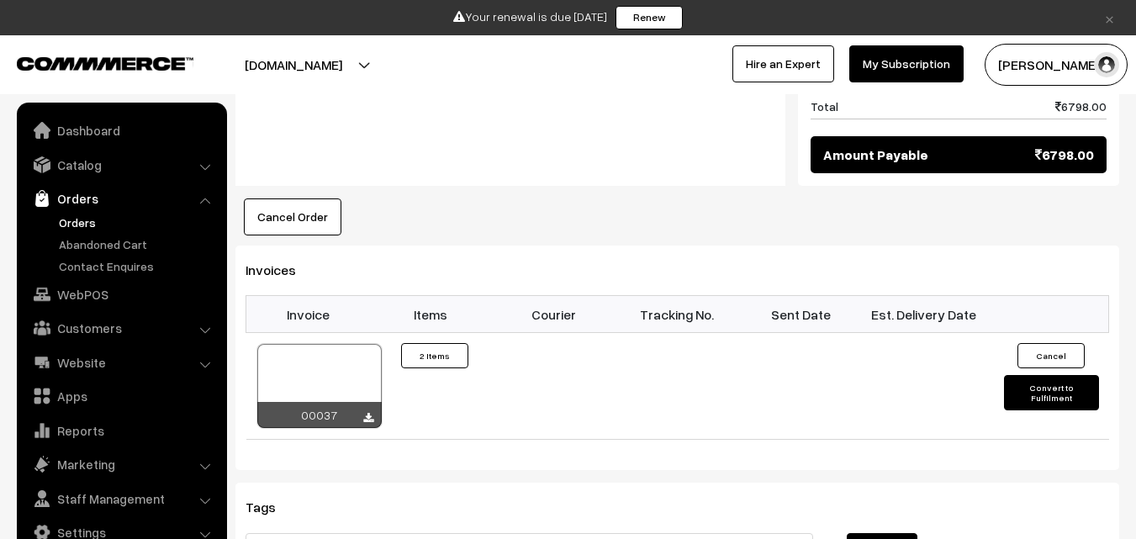
click at [82, 225] on link "Orders" at bounding box center [138, 223] width 167 height 18
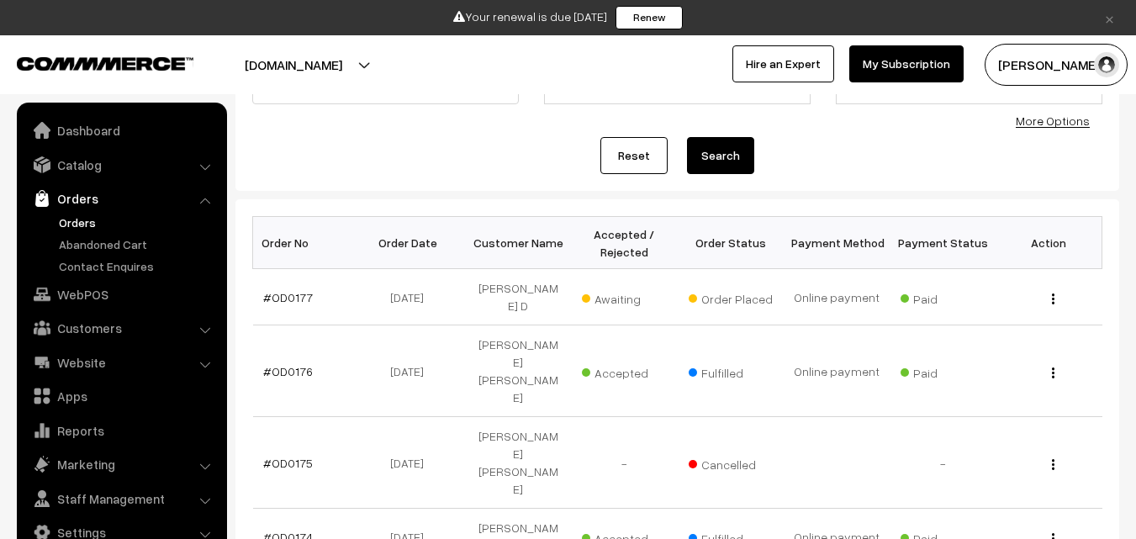
scroll to position [336, 0]
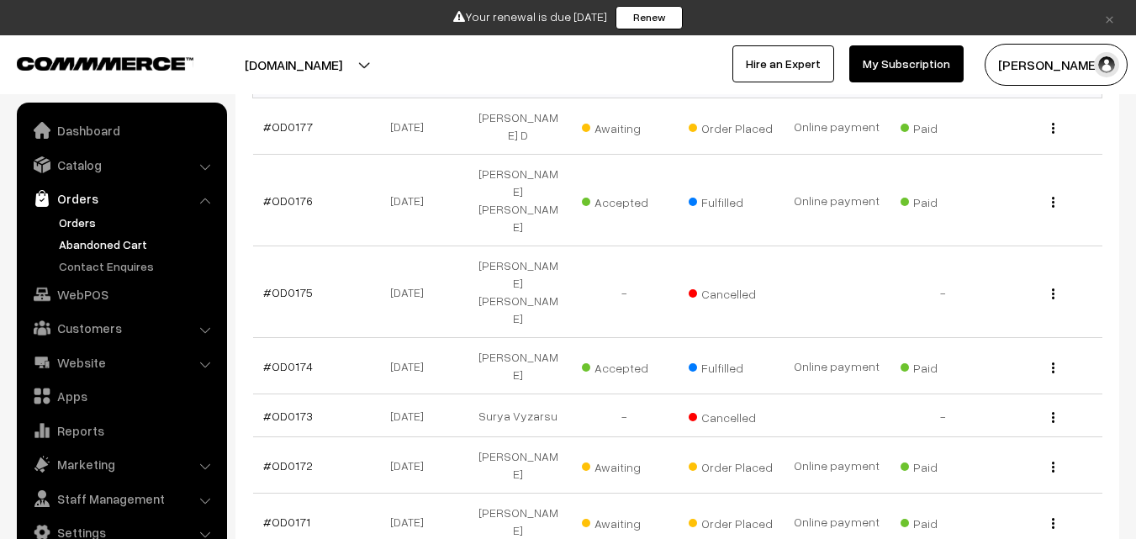
click at [104, 243] on link "Abandoned Cart" at bounding box center [138, 244] width 167 height 18
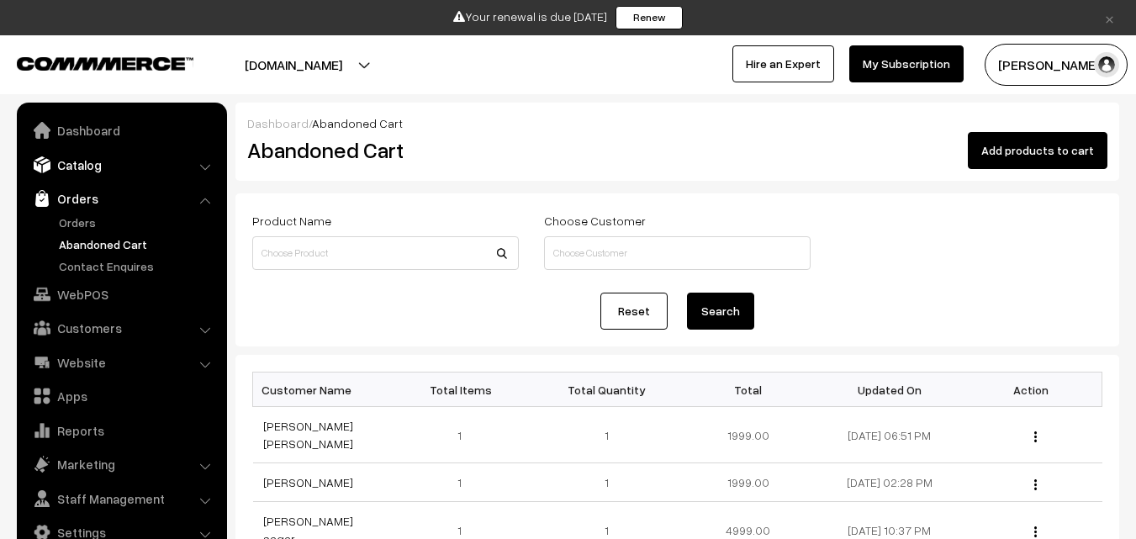
click at [95, 166] on link "Catalog" at bounding box center [121, 165] width 200 height 30
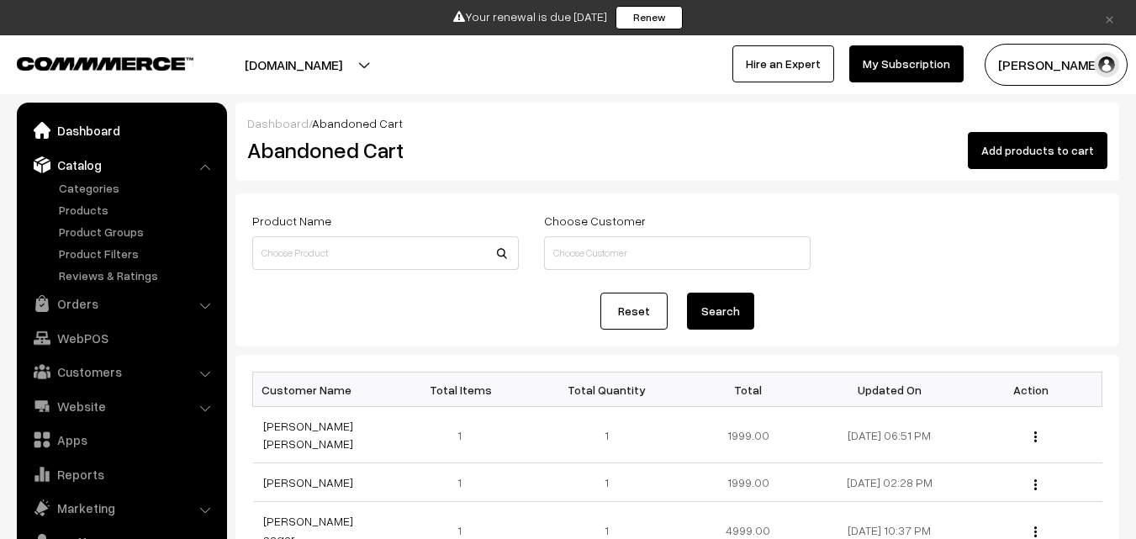
click at [91, 125] on link "Dashboard" at bounding box center [121, 130] width 200 height 30
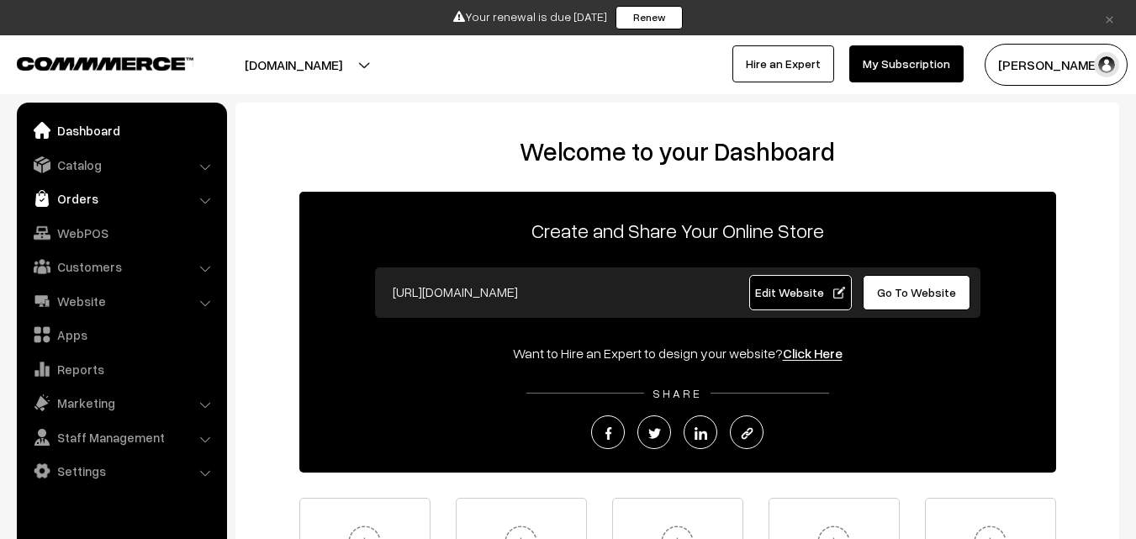
click at [85, 202] on link "Orders" at bounding box center [121, 198] width 200 height 30
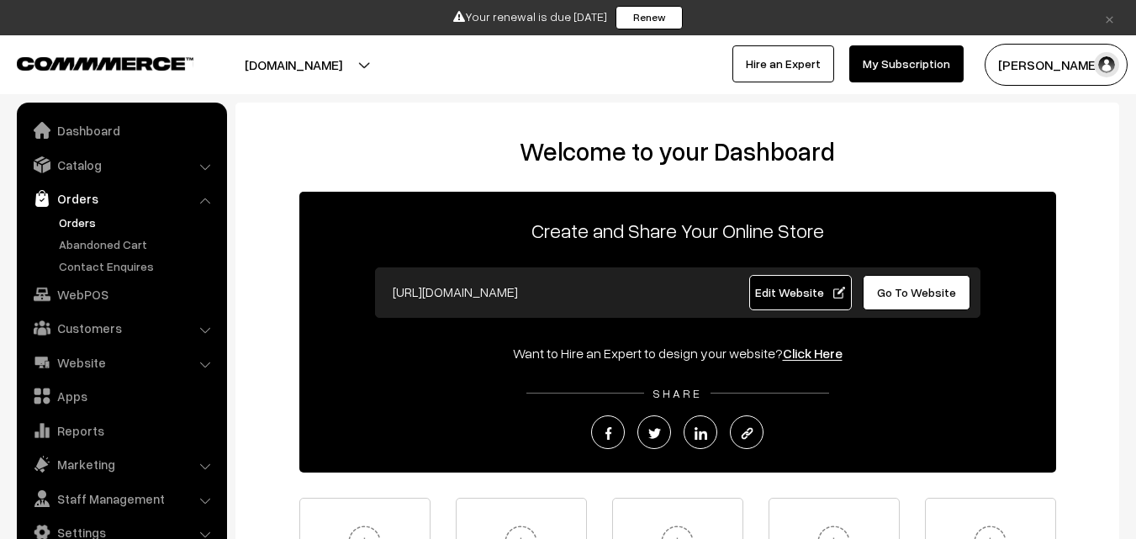
click at [81, 224] on link "Orders" at bounding box center [138, 223] width 167 height 18
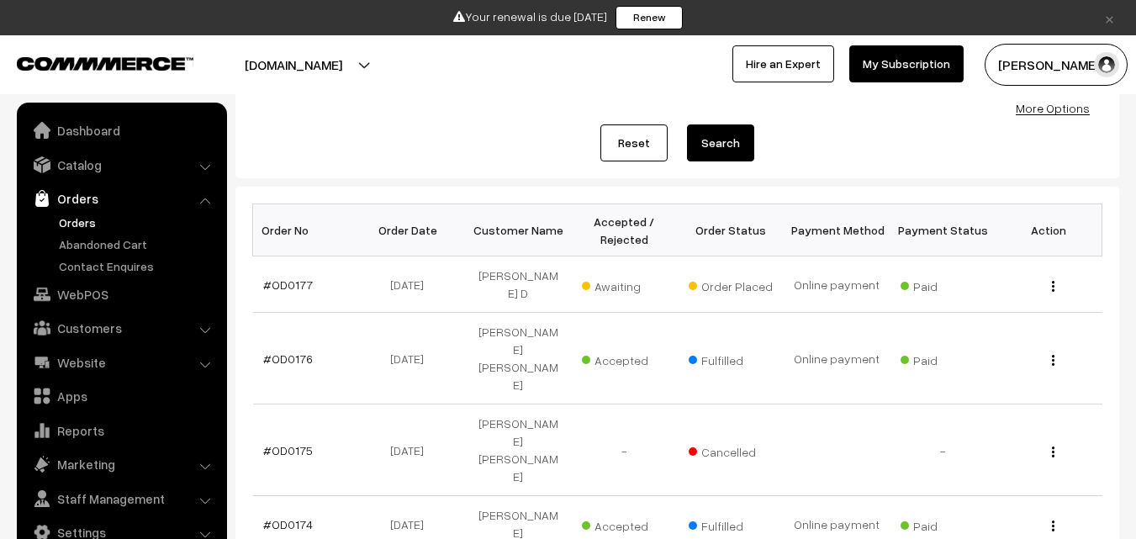
scroll to position [336, 0]
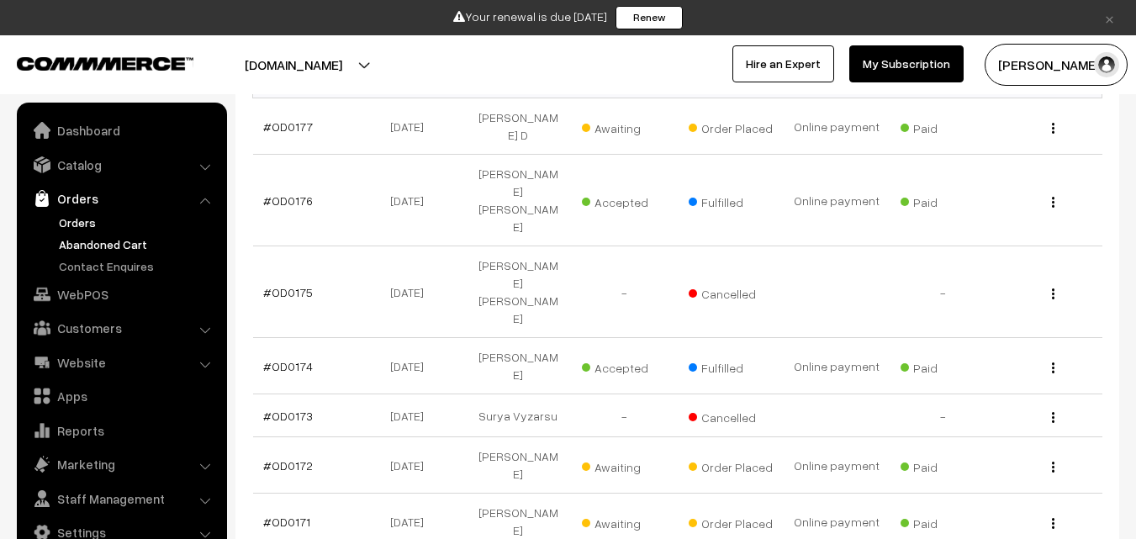
click at [92, 246] on link "Abandoned Cart" at bounding box center [138, 244] width 167 height 18
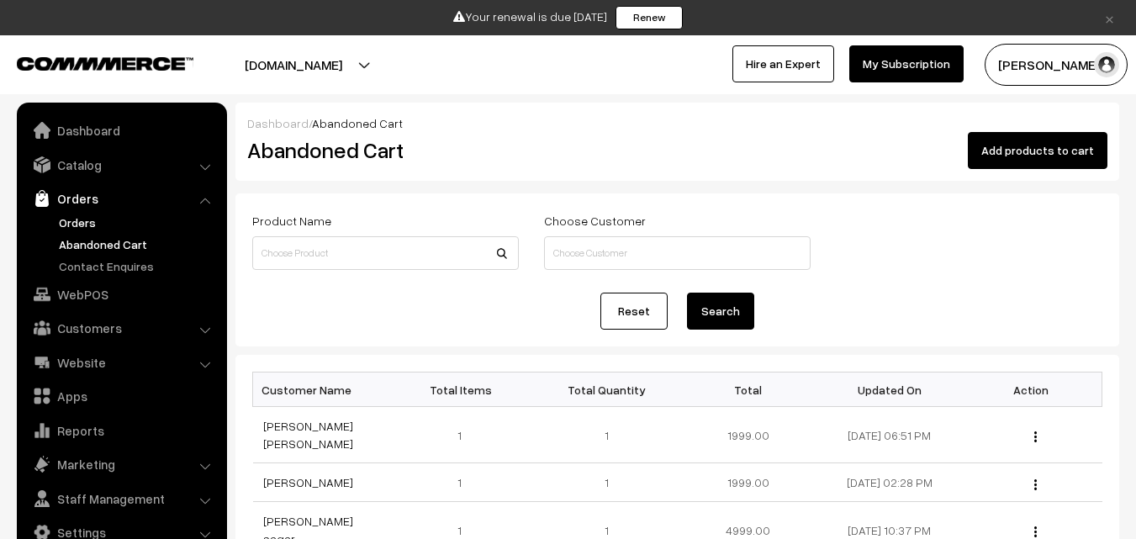
click at [82, 214] on link "Orders" at bounding box center [138, 223] width 167 height 18
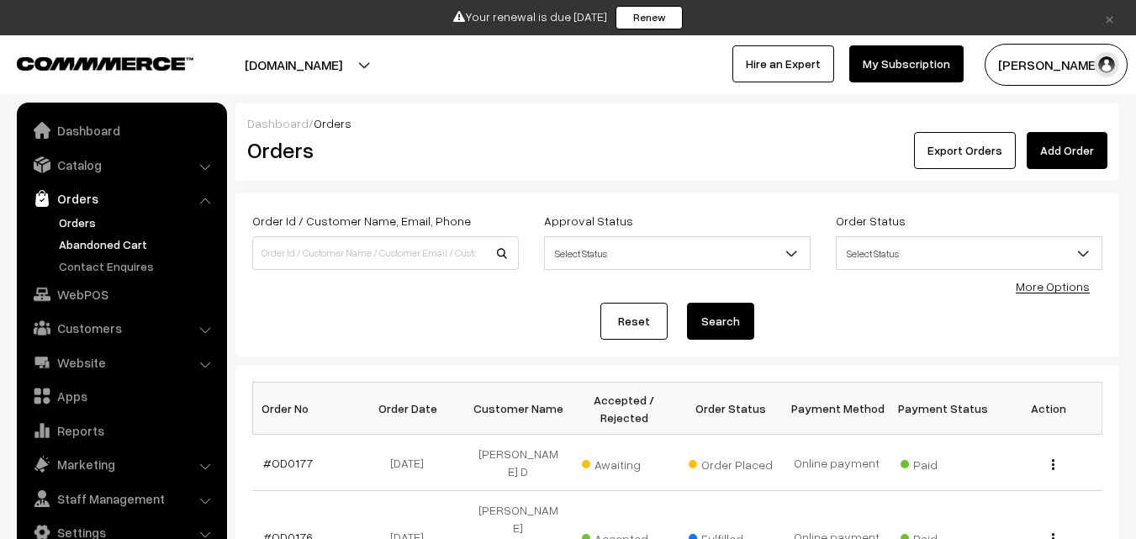
click at [111, 241] on link "Abandoned Cart" at bounding box center [138, 244] width 167 height 18
